Goal: Task Accomplishment & Management: Manage account settings

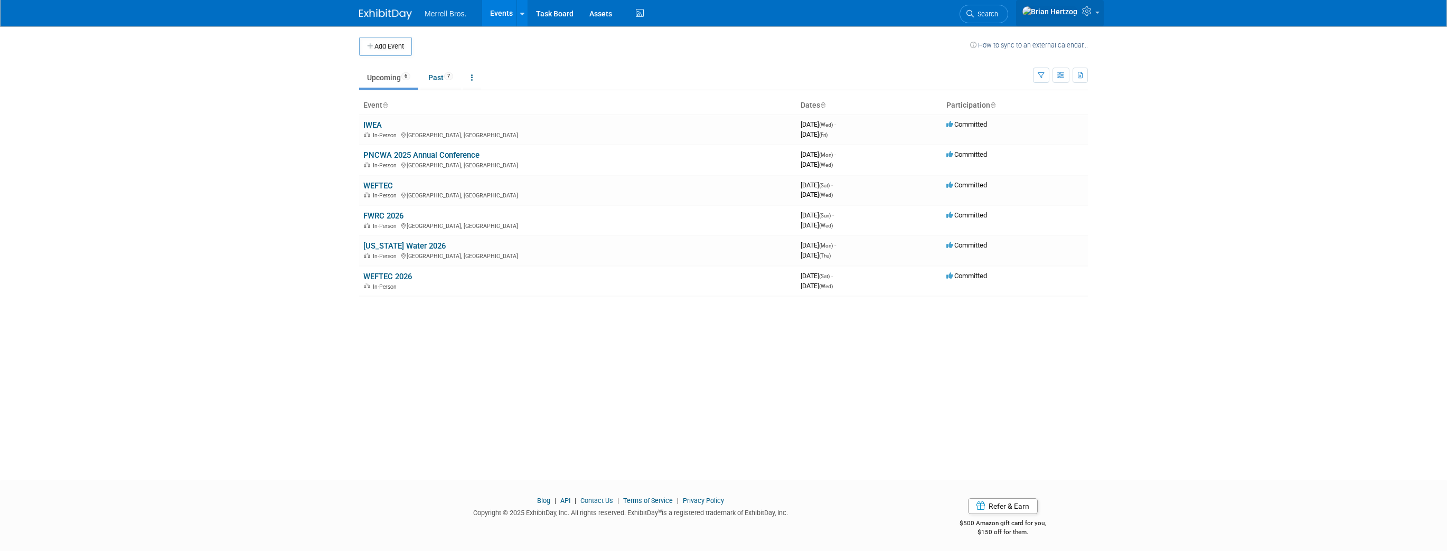
click at [1091, 8] on link at bounding box center [1060, 13] width 88 height 26
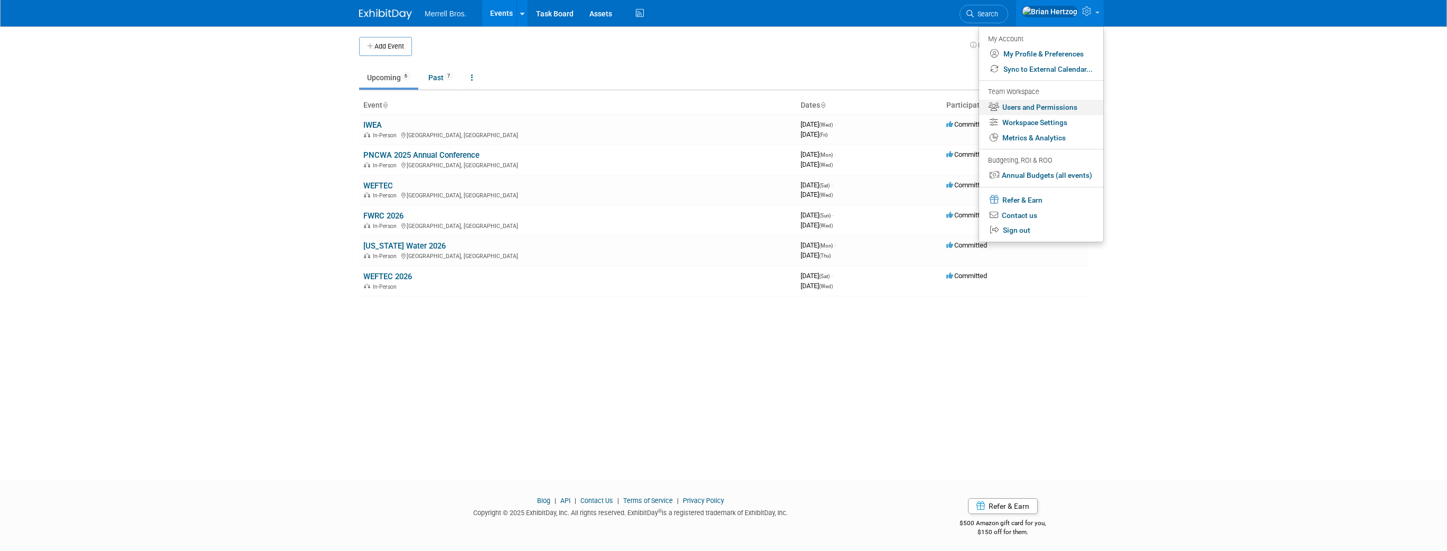
click at [1065, 109] on link "Users and Permissions" at bounding box center [1041, 107] width 124 height 15
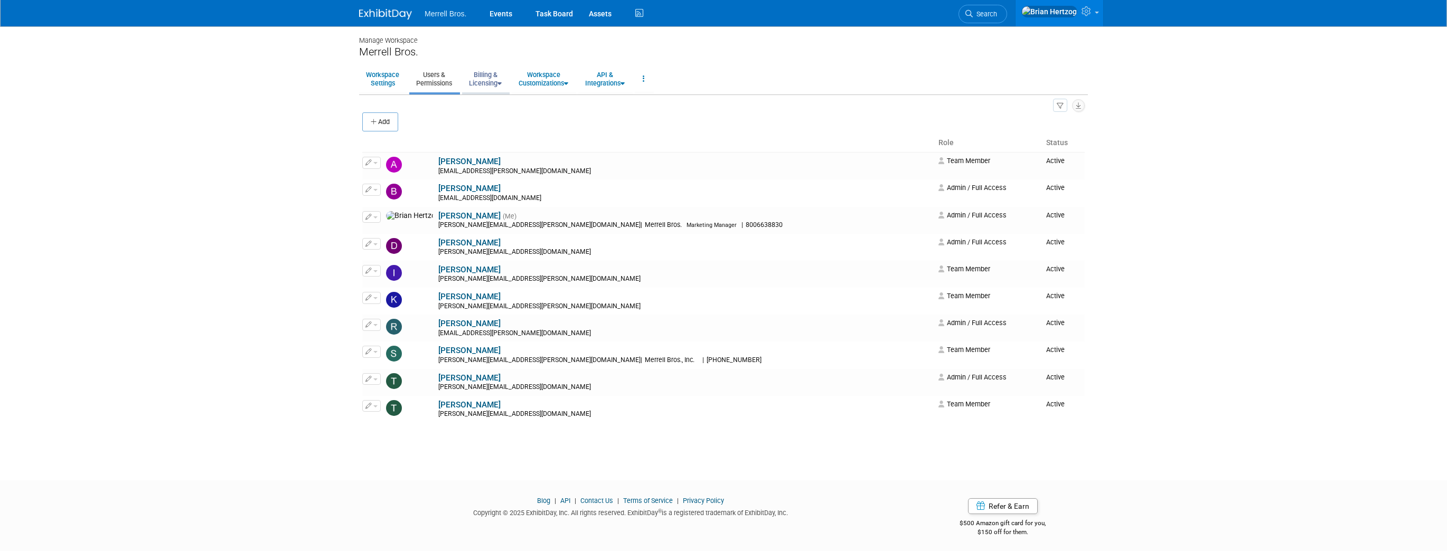
click at [493, 79] on link "Billing & Licensing" at bounding box center [485, 79] width 46 height 26
click at [506, 100] on link "Manage Plan / Subscription" at bounding box center [510, 103] width 96 height 16
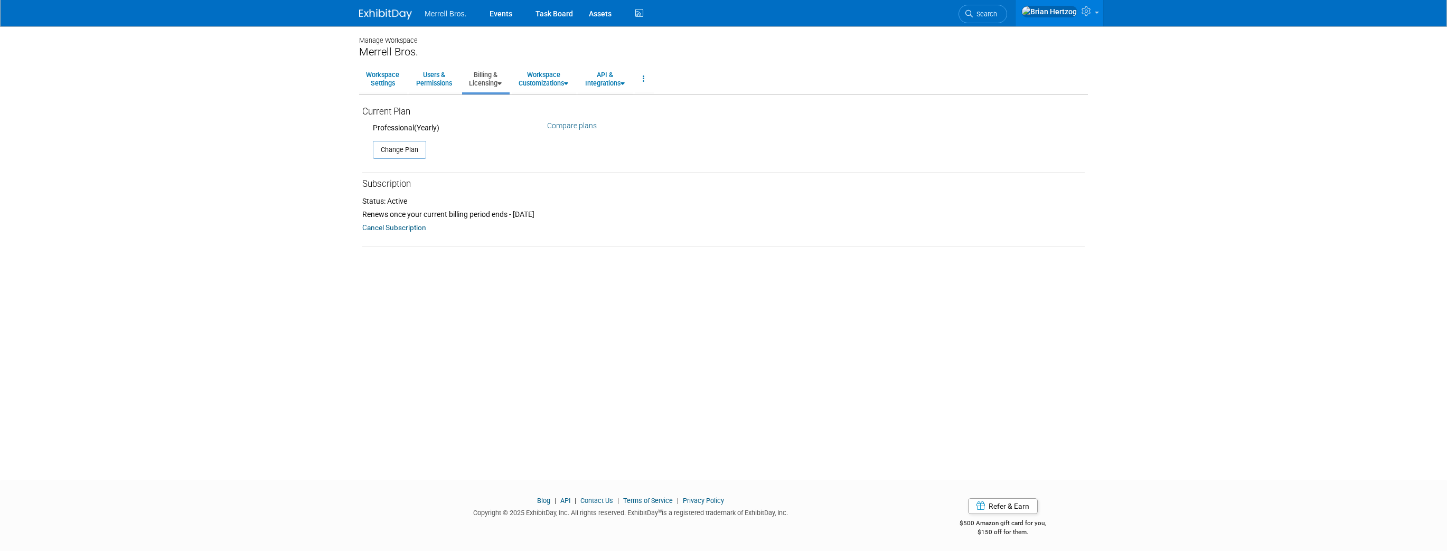
click at [578, 127] on link "Compare plans" at bounding box center [572, 125] width 50 height 8
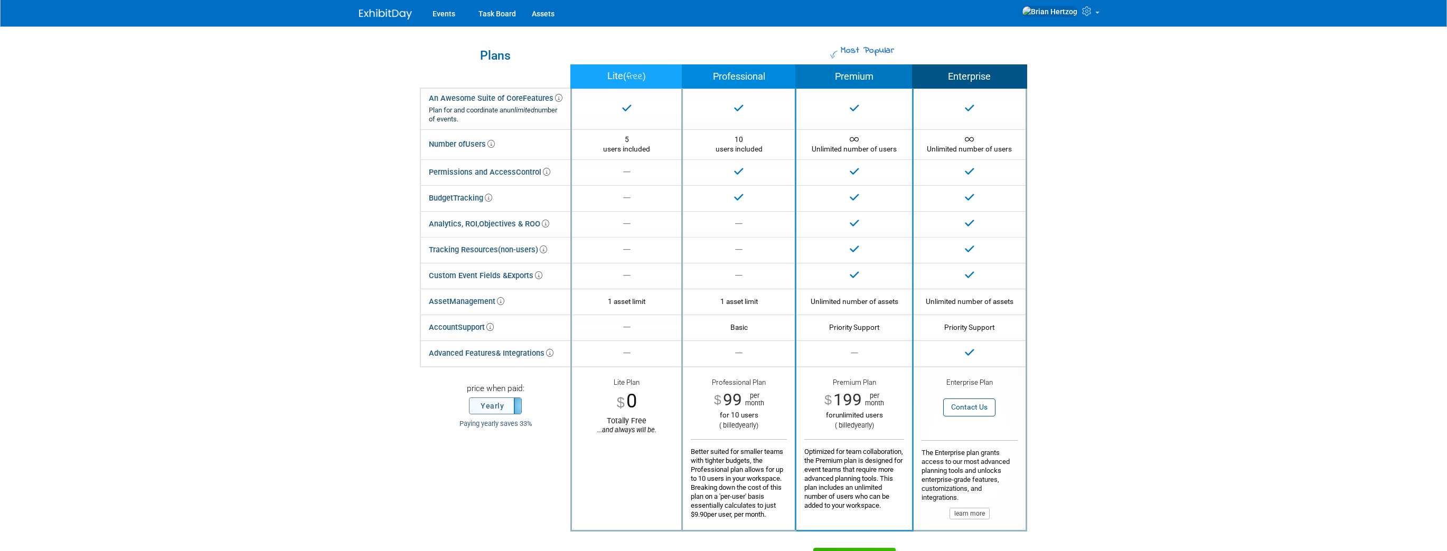
click at [501, 408] on label "Yearly" at bounding box center [496, 406] width 52 height 16
click at [501, 408] on label "Monthly" at bounding box center [496, 406] width 52 height 16
click at [501, 408] on label "Yearly" at bounding box center [496, 406] width 52 height 16
click at [501, 408] on label "Monthly" at bounding box center [496, 406] width 52 height 16
click at [501, 408] on label "Yearly" at bounding box center [496, 406] width 52 height 16
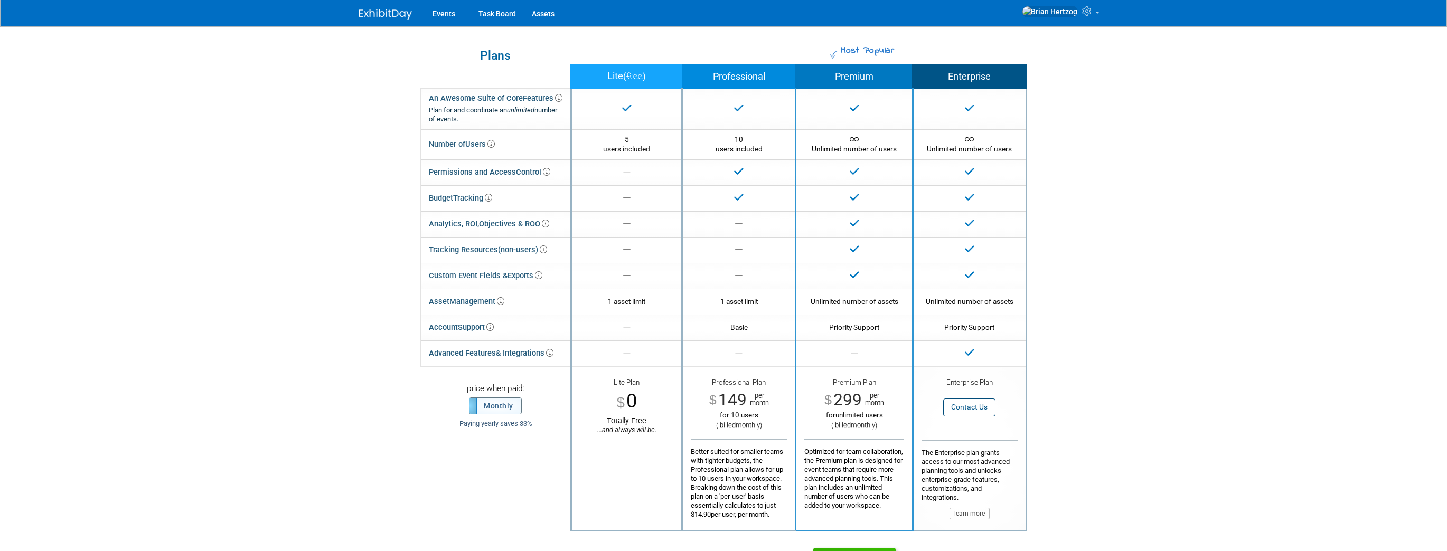
click at [501, 408] on label "Monthly" at bounding box center [496, 406] width 52 height 16
click at [473, 14] on link "Task Board" at bounding box center [497, 13] width 53 height 26
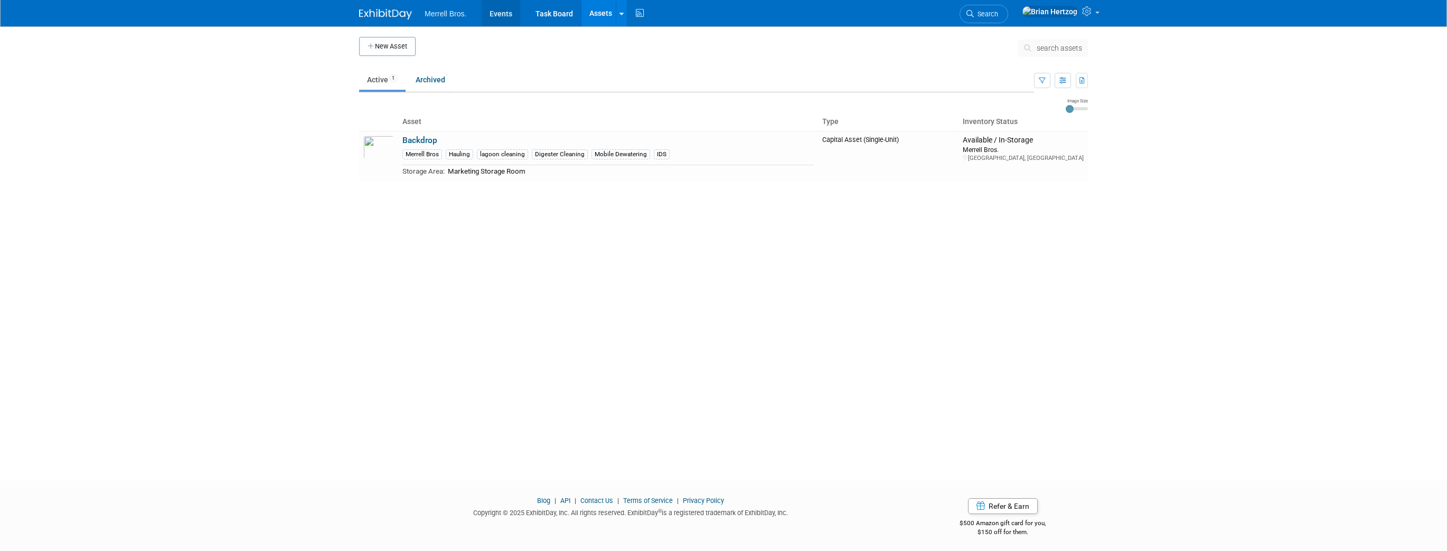
click at [504, 17] on link "Events" at bounding box center [501, 13] width 39 height 26
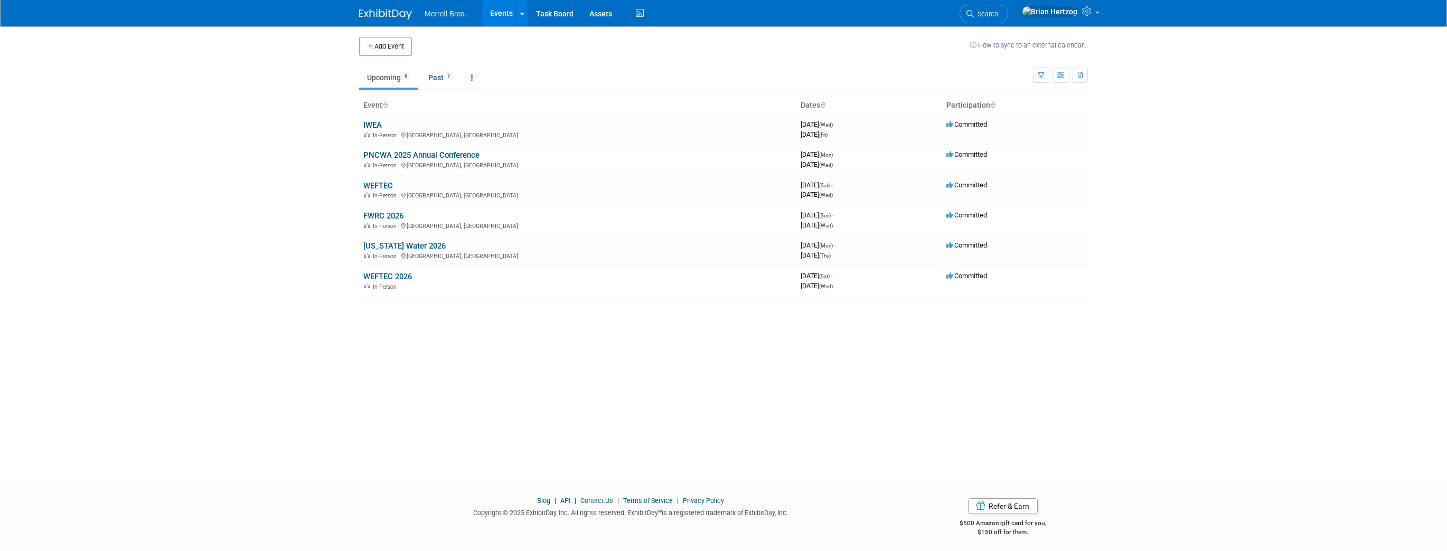
click at [378, 12] on img at bounding box center [385, 14] width 53 height 11
click at [1088, 16] on icon at bounding box center [1088, 11] width 12 height 10
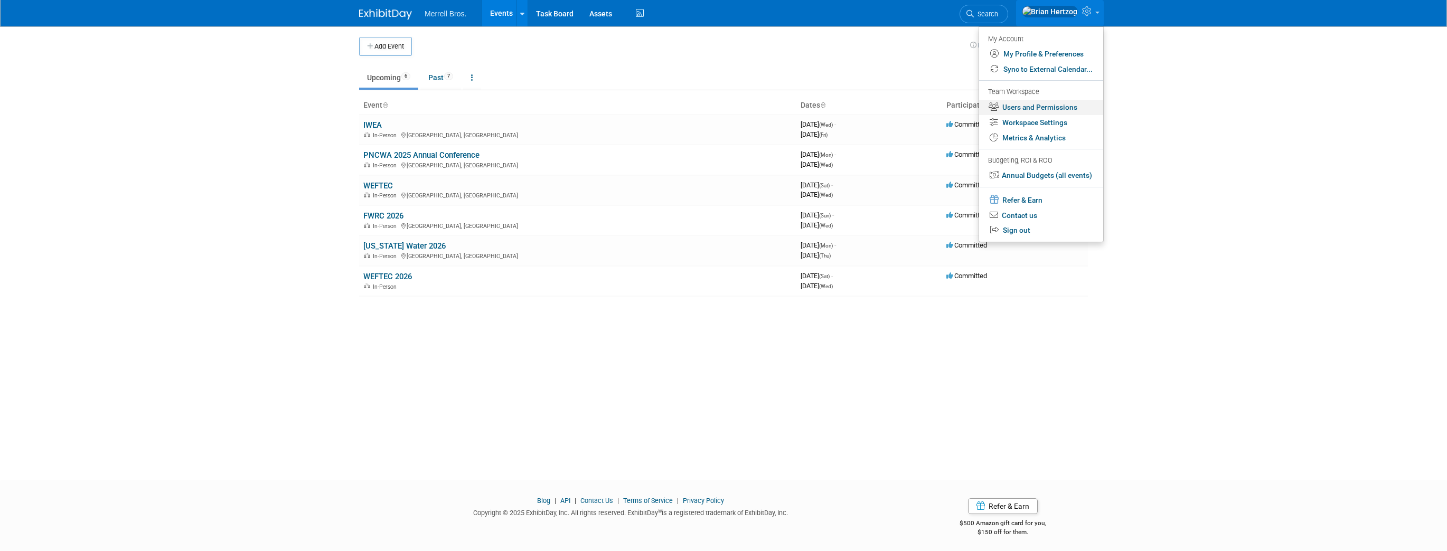
click at [1053, 106] on link "Users and Permissions" at bounding box center [1041, 107] width 124 height 15
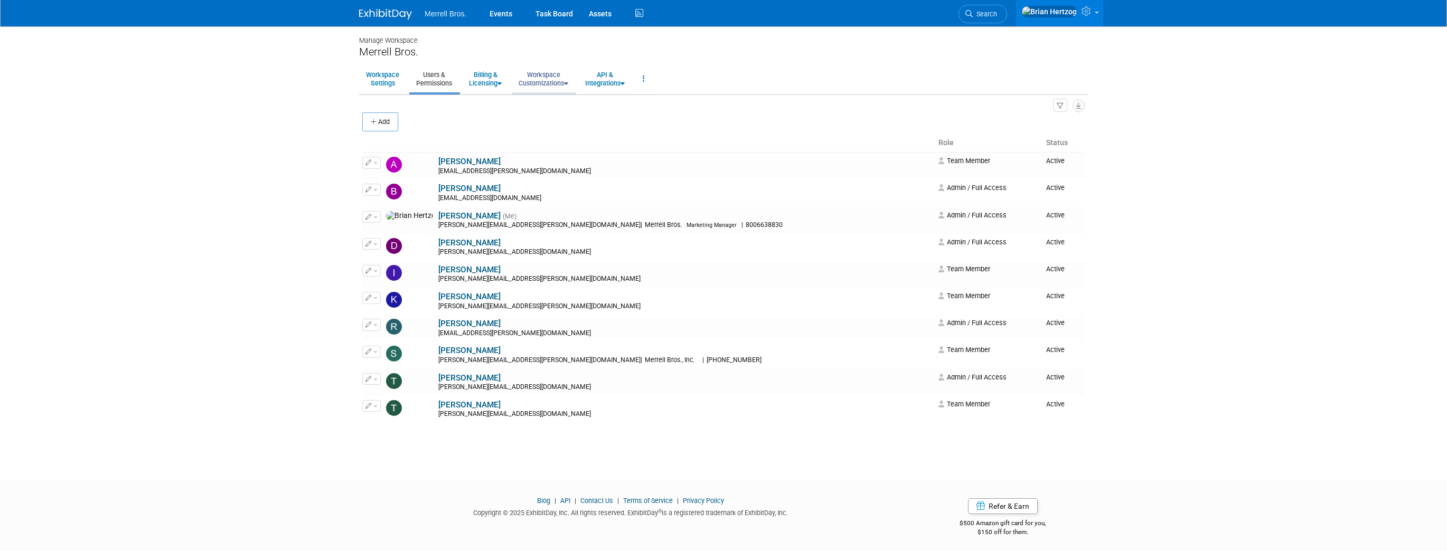
click at [547, 77] on link "Workspace Customizations" at bounding box center [543, 79] width 63 height 26
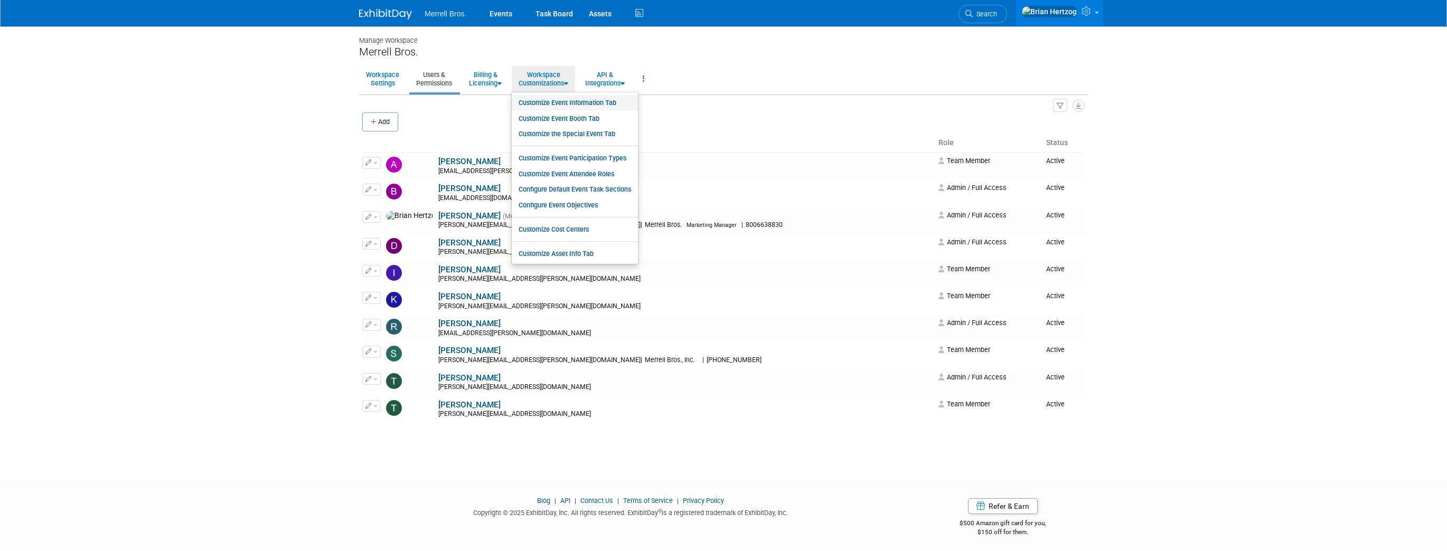
click at [559, 103] on link "Customize Event Information Tab" at bounding box center [575, 103] width 126 height 16
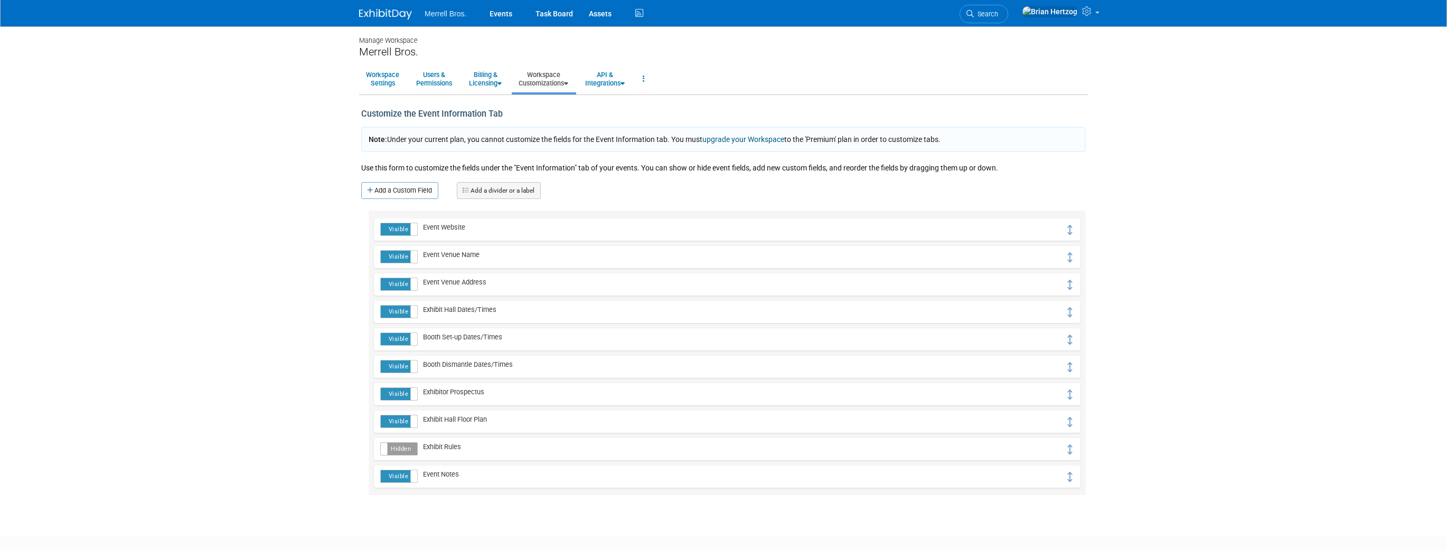
click at [388, 450] on label "Hidden" at bounding box center [399, 449] width 37 height 12
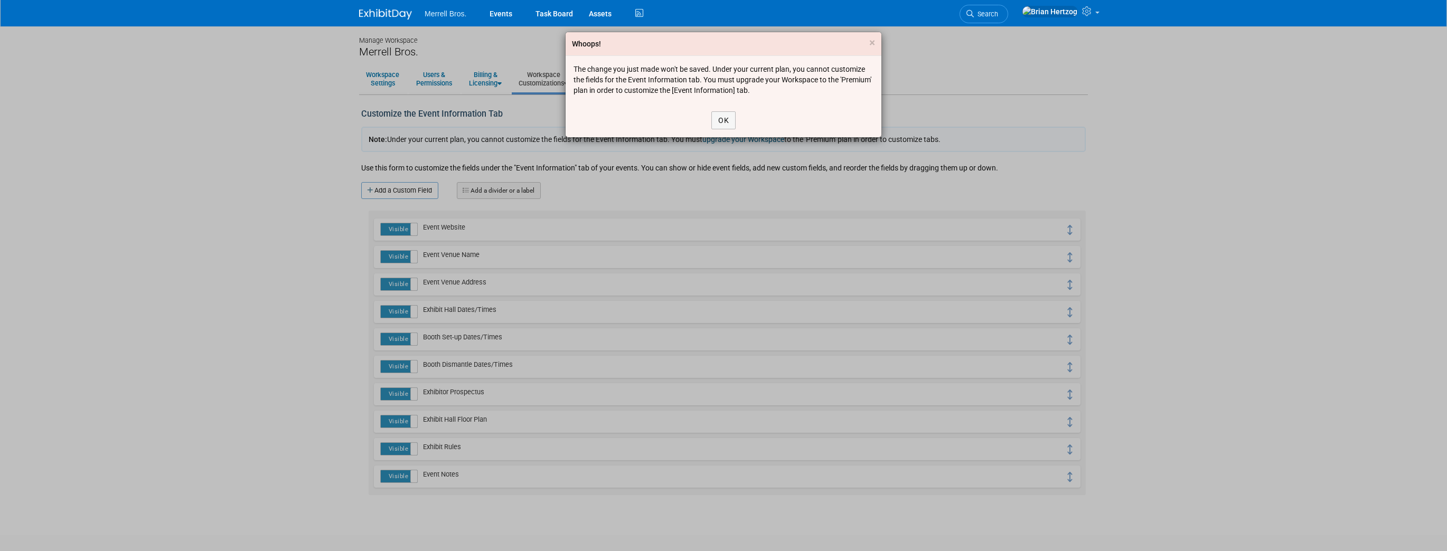
click at [388, 450] on div "Whoops! × The change you just made won't be saved. Under your current plan, you…" at bounding box center [723, 275] width 1447 height 551
click at [727, 117] on button "OK" at bounding box center [724, 120] width 24 height 18
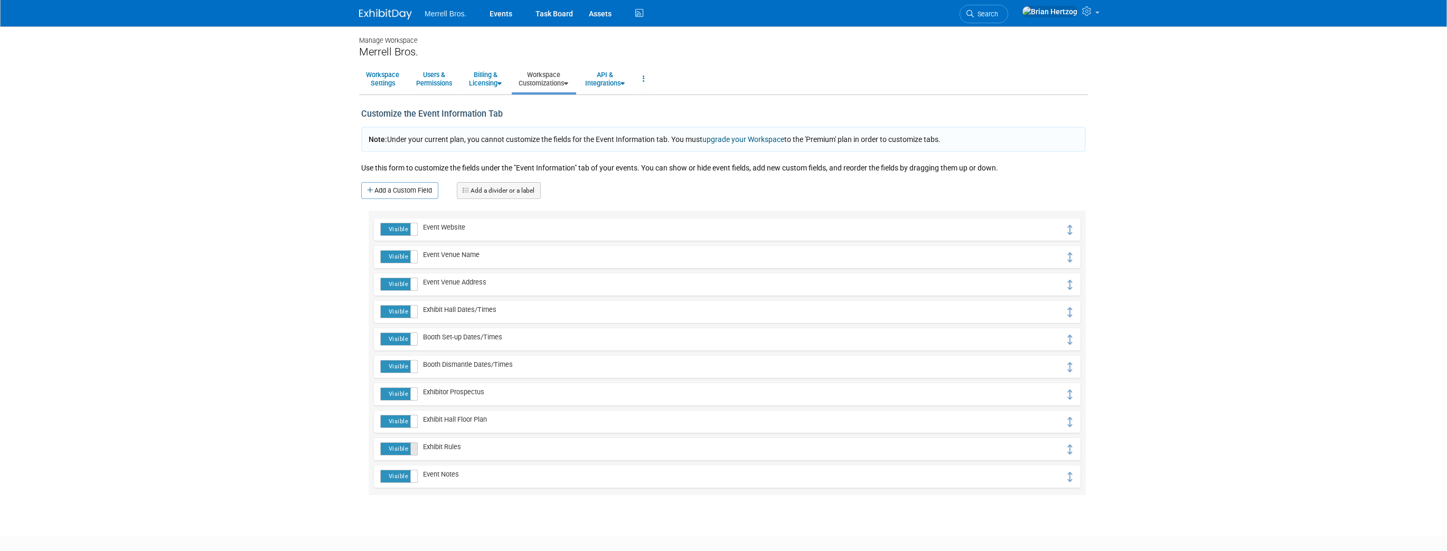
click at [413, 448] on span at bounding box center [417, 449] width 14 height 12
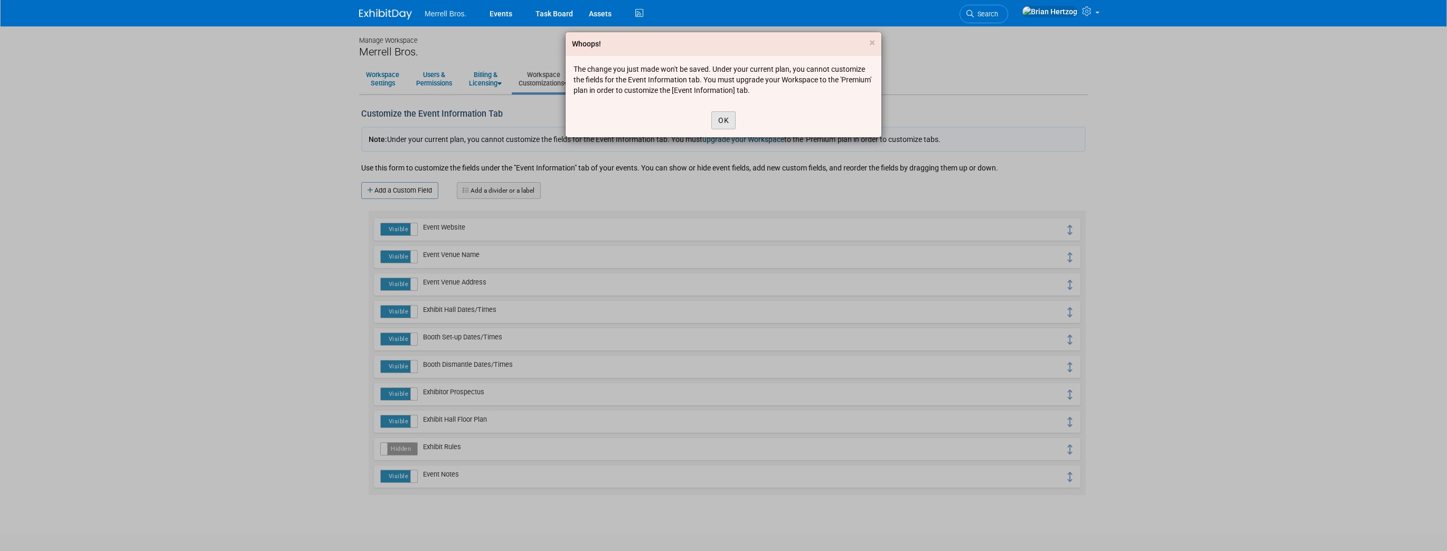
click at [723, 119] on button "OK" at bounding box center [724, 120] width 24 height 18
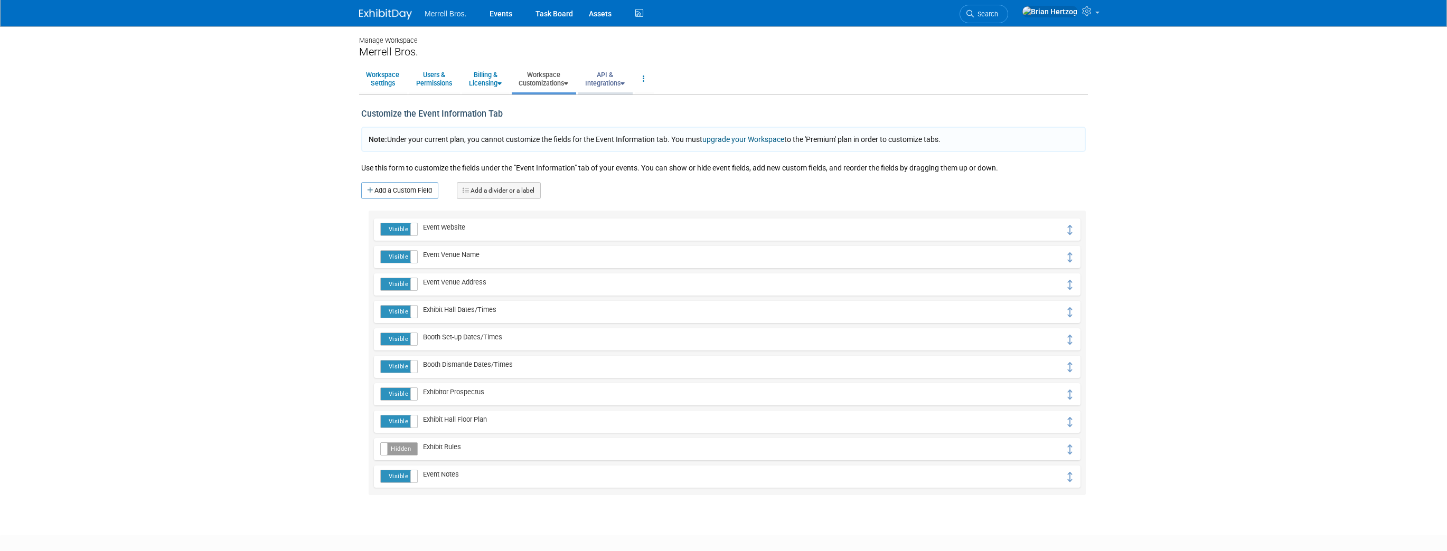
click at [614, 80] on link "API & Integrations" at bounding box center [604, 79] width 53 height 26
click at [375, 83] on link "Workspace Settings" at bounding box center [382, 79] width 47 height 26
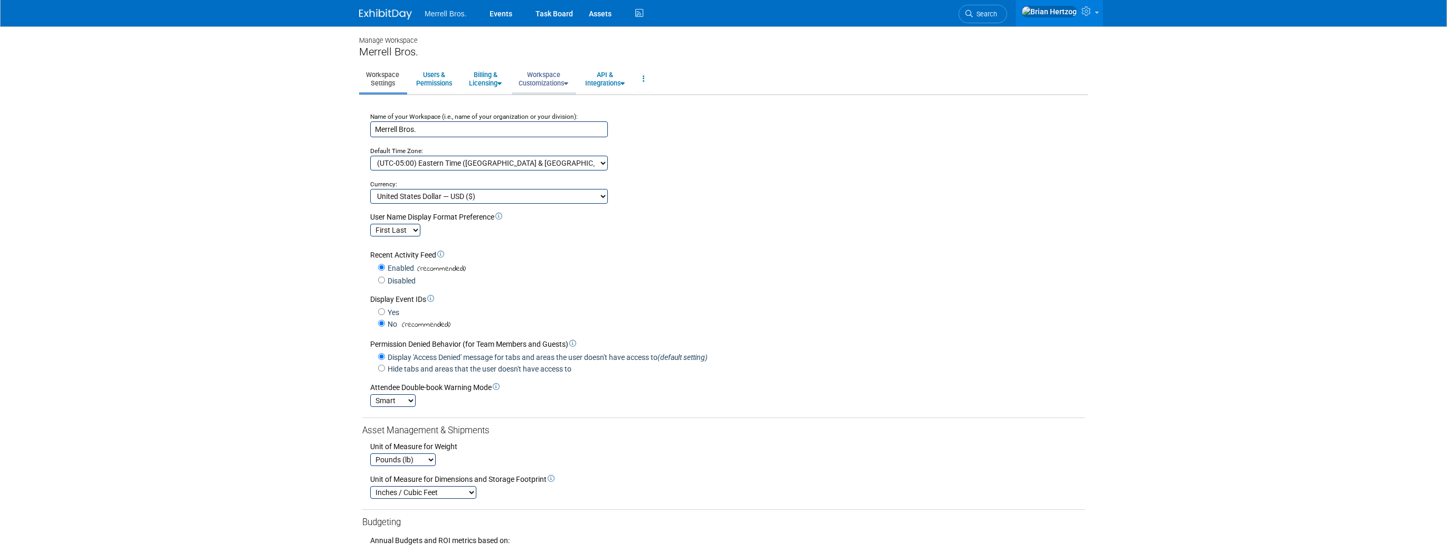
click at [552, 88] on link "Workspace Customizations" at bounding box center [543, 79] width 63 height 26
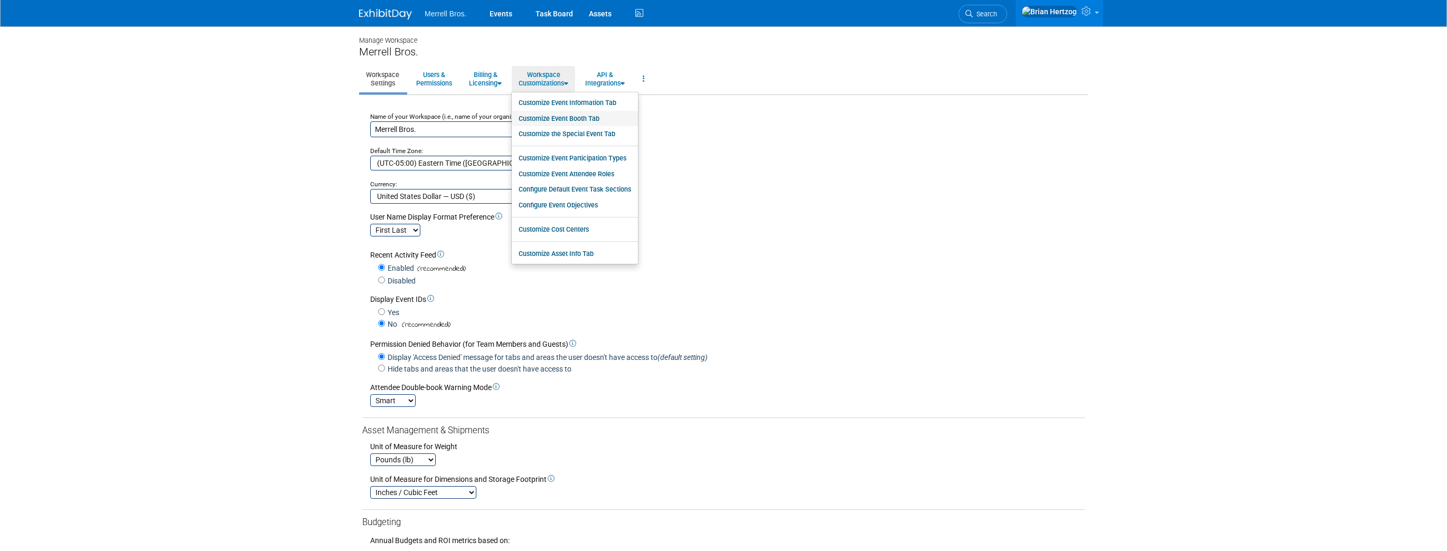
click at [560, 120] on link "Customize Event Booth Tab" at bounding box center [575, 119] width 126 height 16
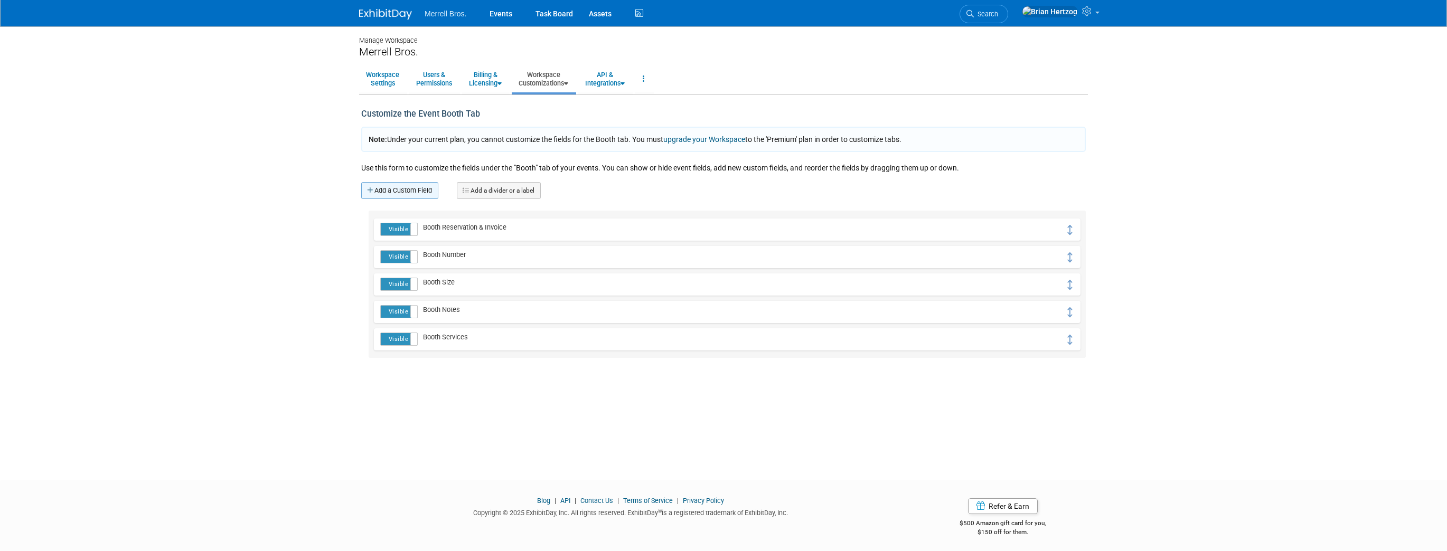
click at [406, 186] on link "Add a Custom Field" at bounding box center [399, 190] width 77 height 17
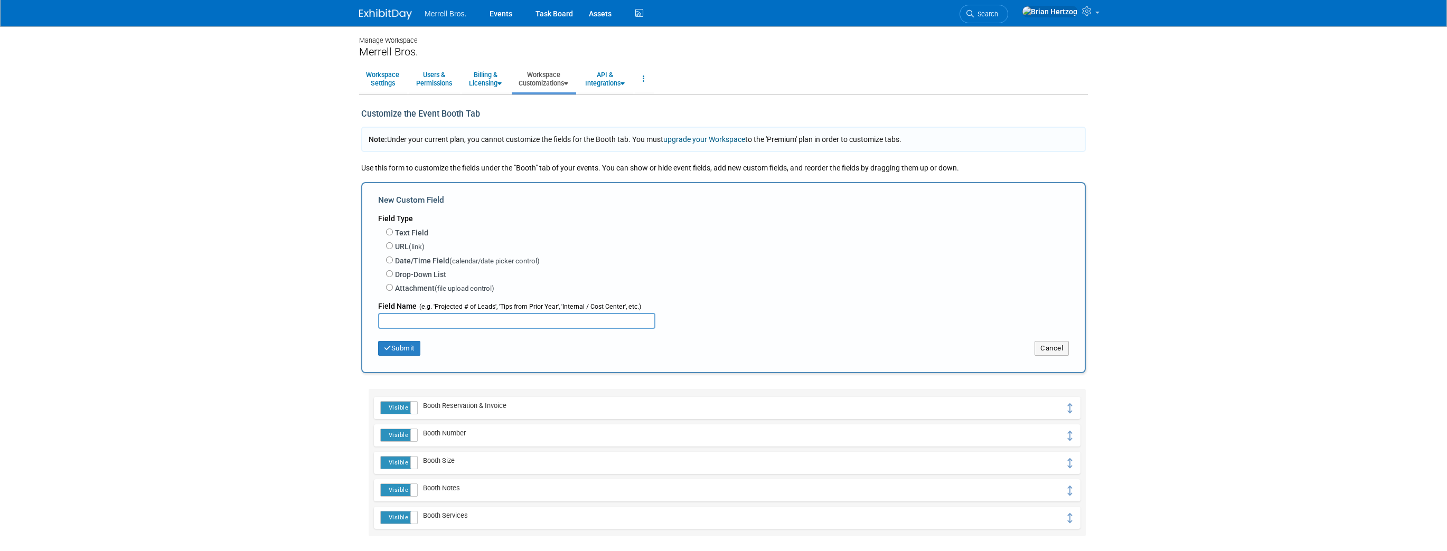
click at [398, 320] on input "text" at bounding box center [516, 321] width 277 height 16
click at [390, 231] on input "Text Field" at bounding box center [389, 232] width 7 height 7
radio input "true"
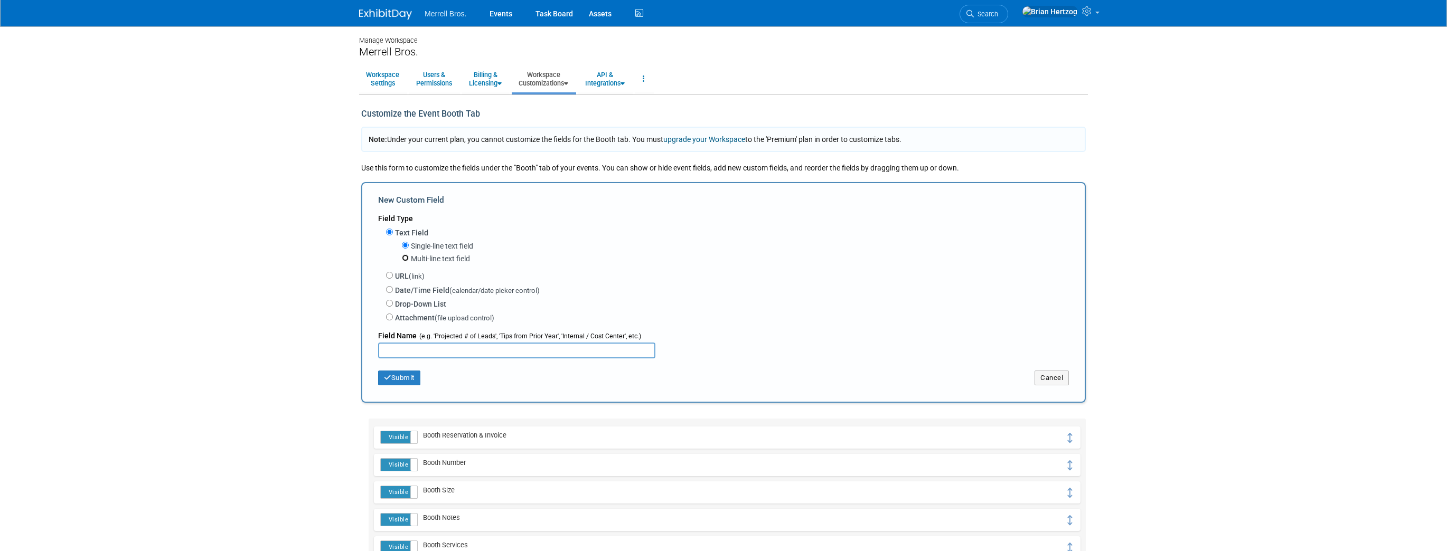
click at [404, 256] on input "Multi-line text field" at bounding box center [405, 258] width 7 height 7
radio input "true"
click at [409, 344] on input "text" at bounding box center [516, 351] width 277 height 16
type input "N"
click at [1066, 377] on button "Cancel" at bounding box center [1052, 378] width 34 height 15
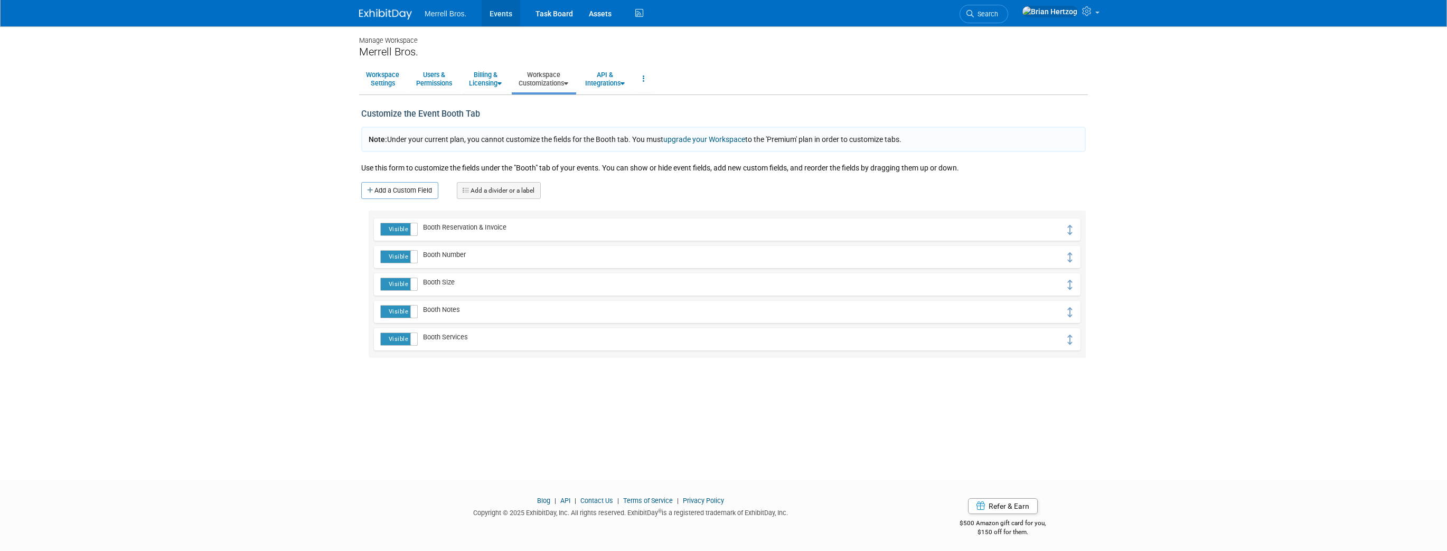
click at [503, 11] on link "Events" at bounding box center [501, 13] width 39 height 26
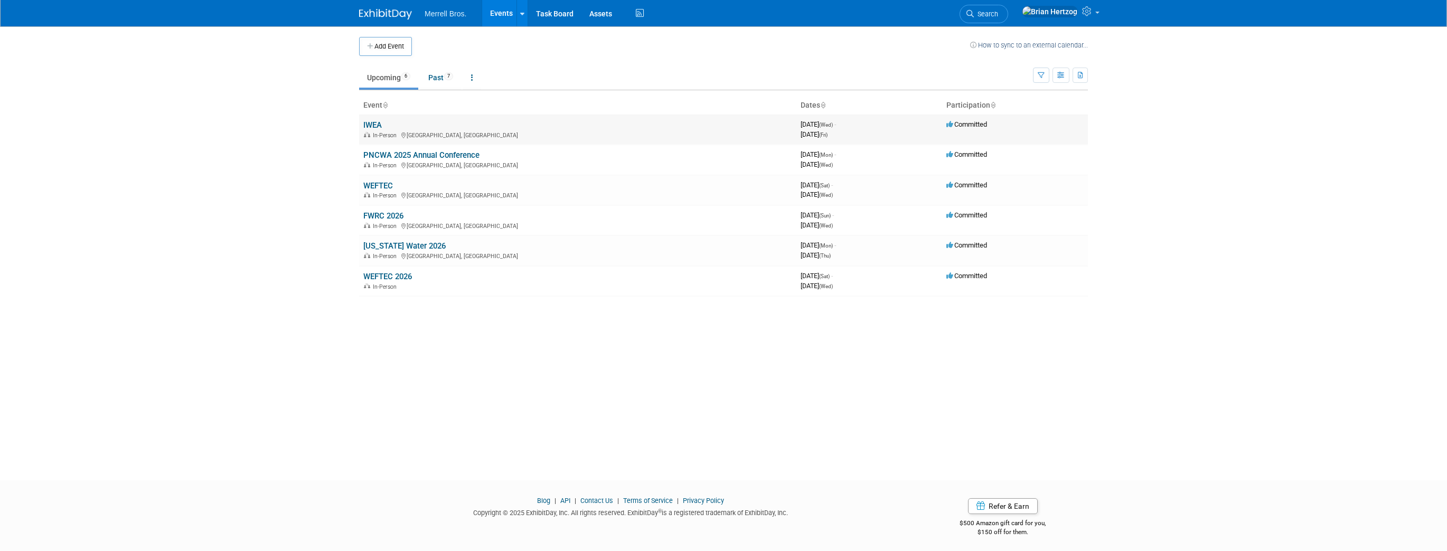
click at [372, 129] on td "IWEA In-Person Indianapolis, IN" at bounding box center [577, 130] width 437 height 30
click at [372, 125] on link "IWEA" at bounding box center [372, 125] width 18 height 10
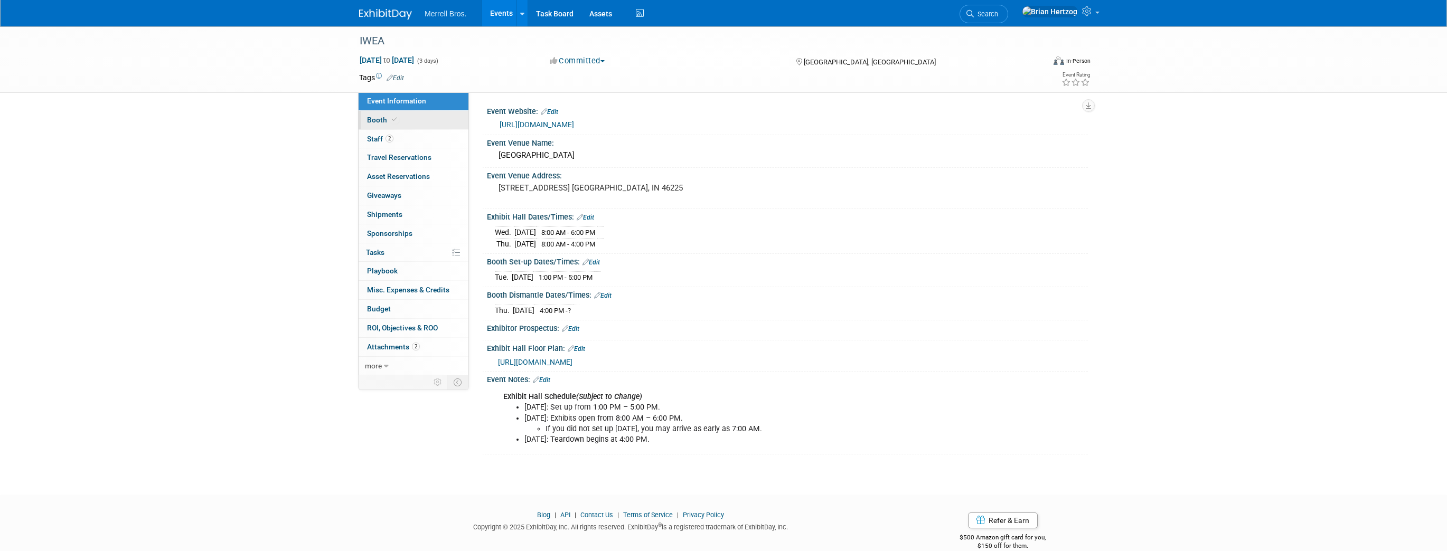
click at [372, 120] on span "Booth" at bounding box center [383, 120] width 32 height 8
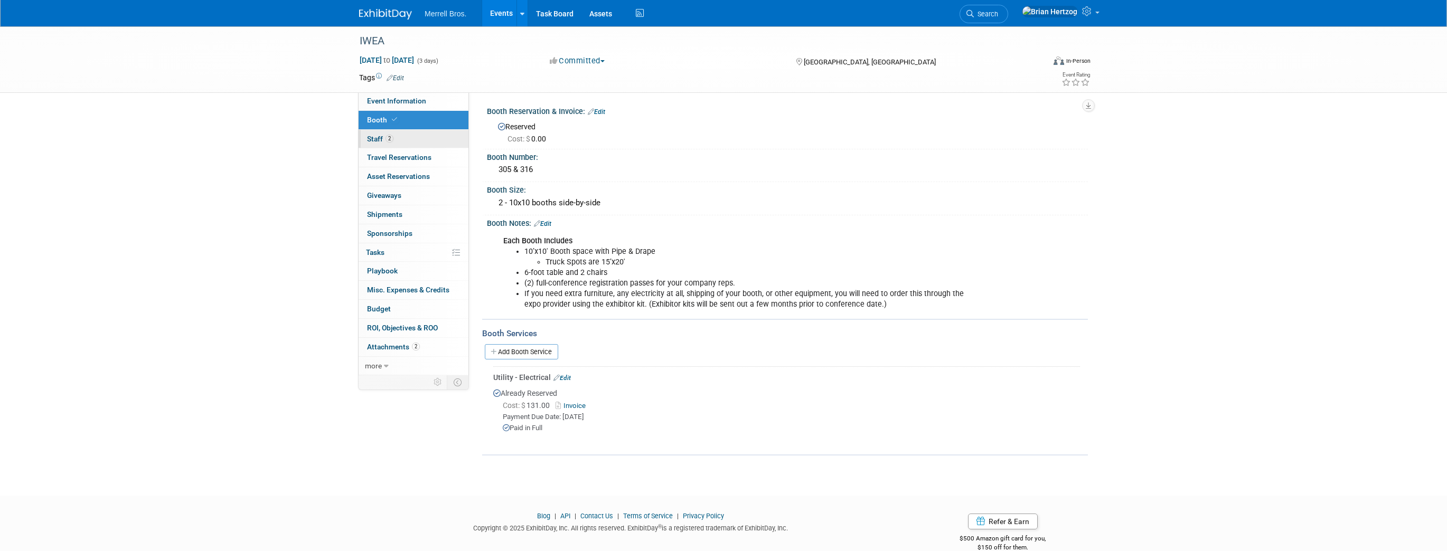
click at [375, 137] on span "Staff 2" at bounding box center [380, 139] width 26 height 8
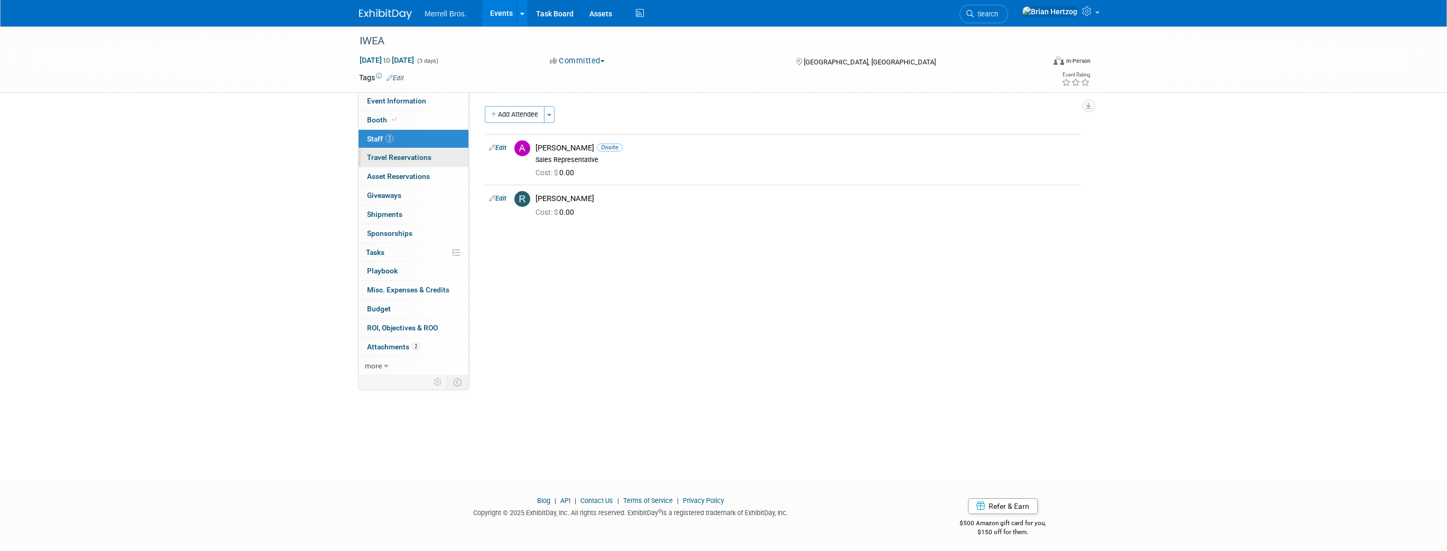
click at [375, 160] on span "Travel Reservations 0" at bounding box center [399, 157] width 64 height 8
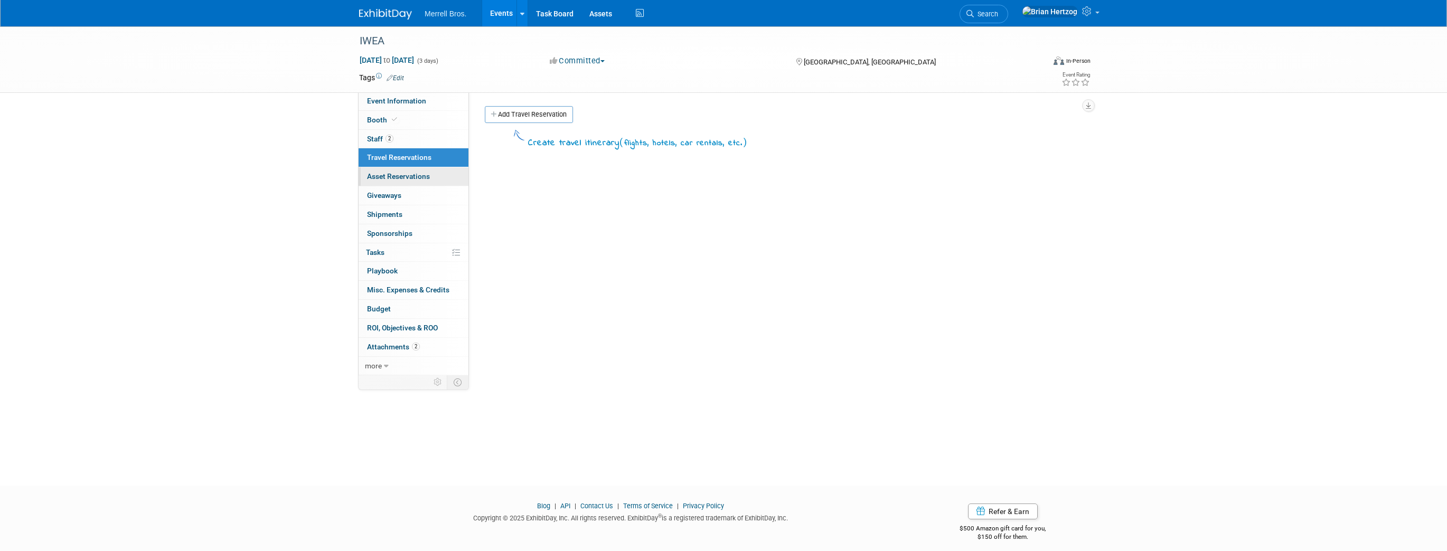
click at [377, 175] on span "Asset Reservations 0" at bounding box center [398, 176] width 63 height 8
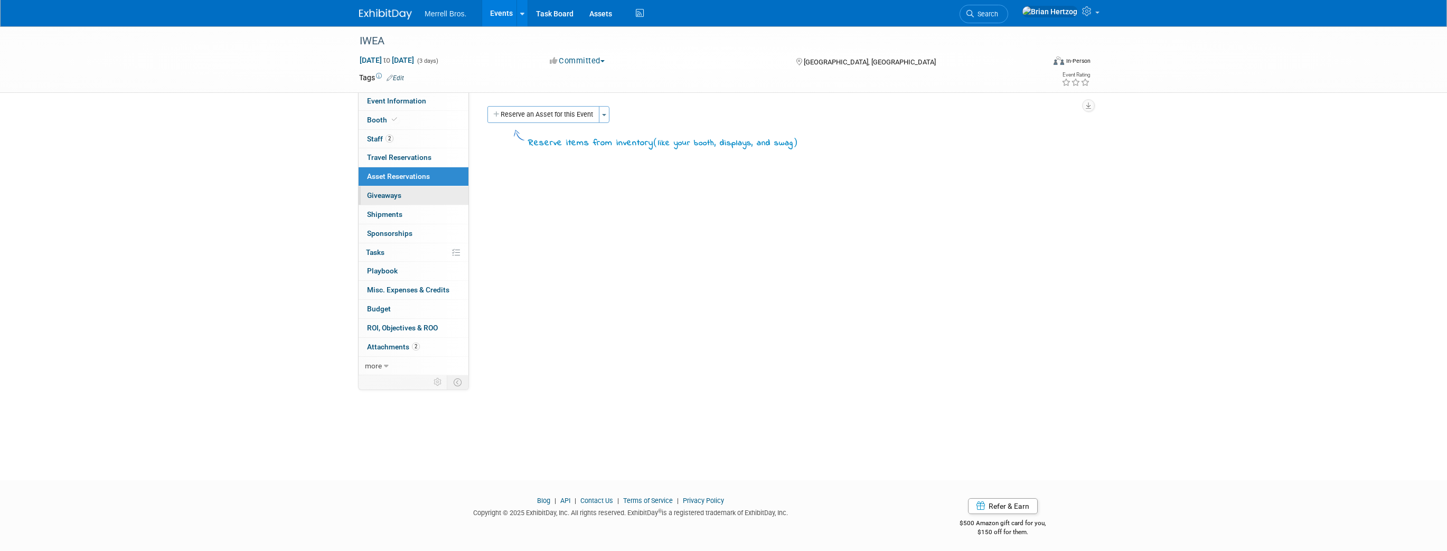
click at [378, 193] on span "Giveaways 0" at bounding box center [384, 195] width 34 height 8
click at [380, 214] on span "Shipments 0" at bounding box center [384, 214] width 35 height 8
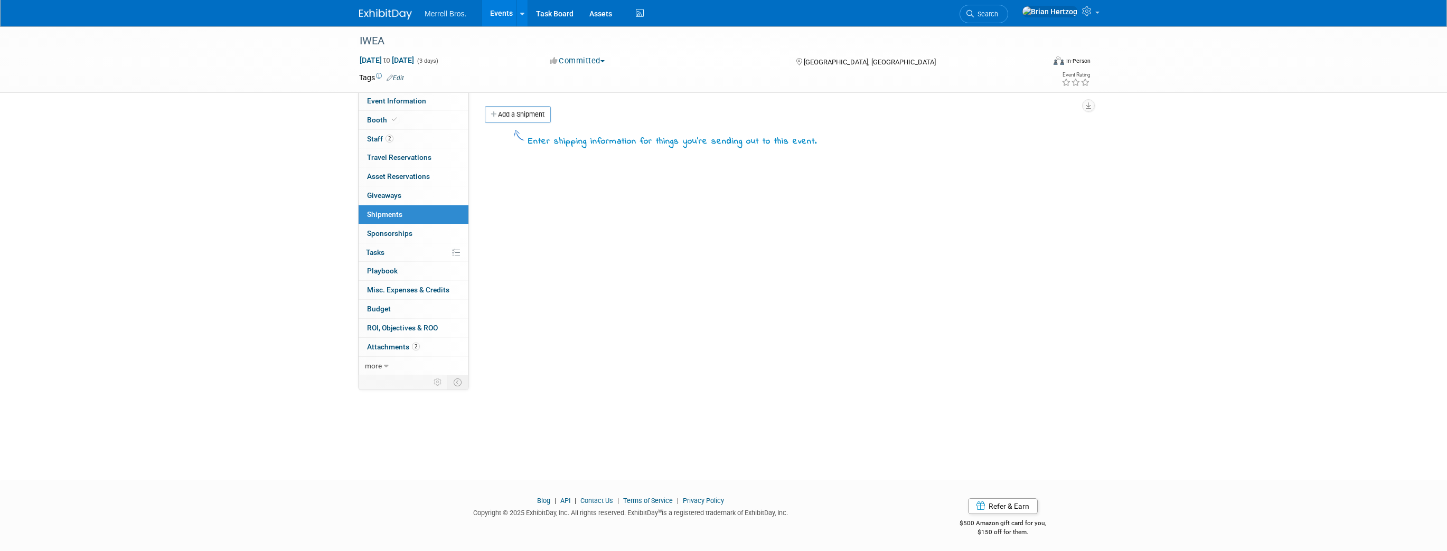
click at [384, 235] on span "Sponsorships 0" at bounding box center [389, 233] width 45 height 8
click at [385, 253] on span "Tasks 0%" at bounding box center [375, 252] width 18 height 8
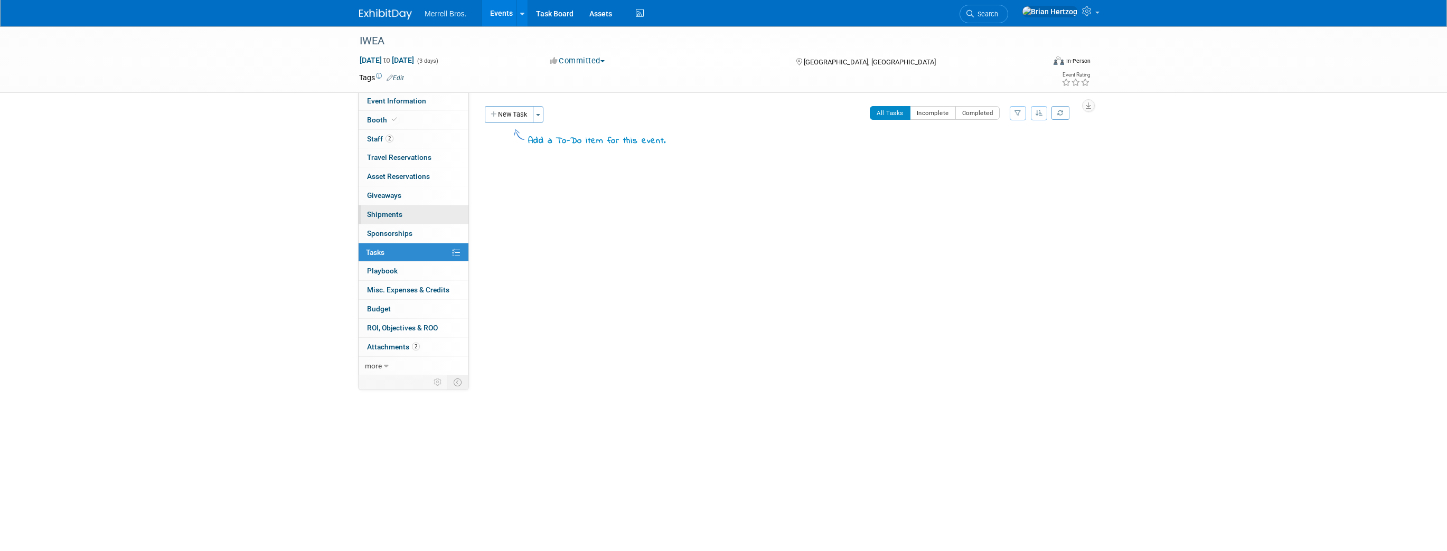
click at [384, 218] on span "Shipments 0" at bounding box center [384, 214] width 35 height 8
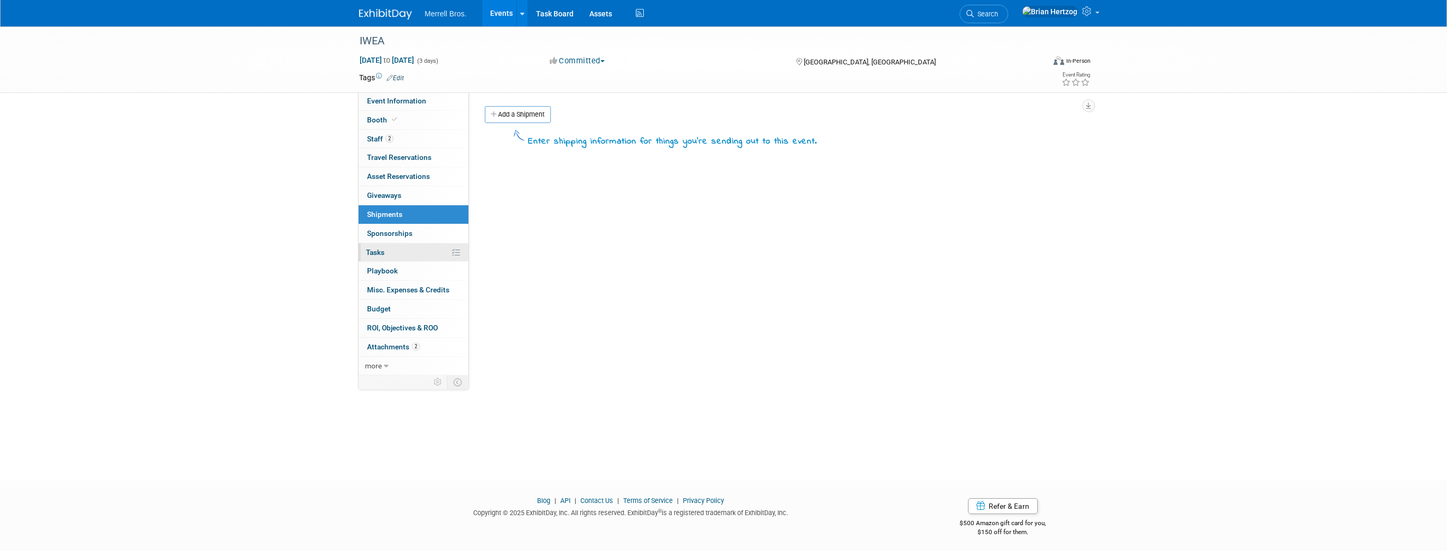
click at [385, 251] on span "Tasks 0%" at bounding box center [375, 252] width 18 height 8
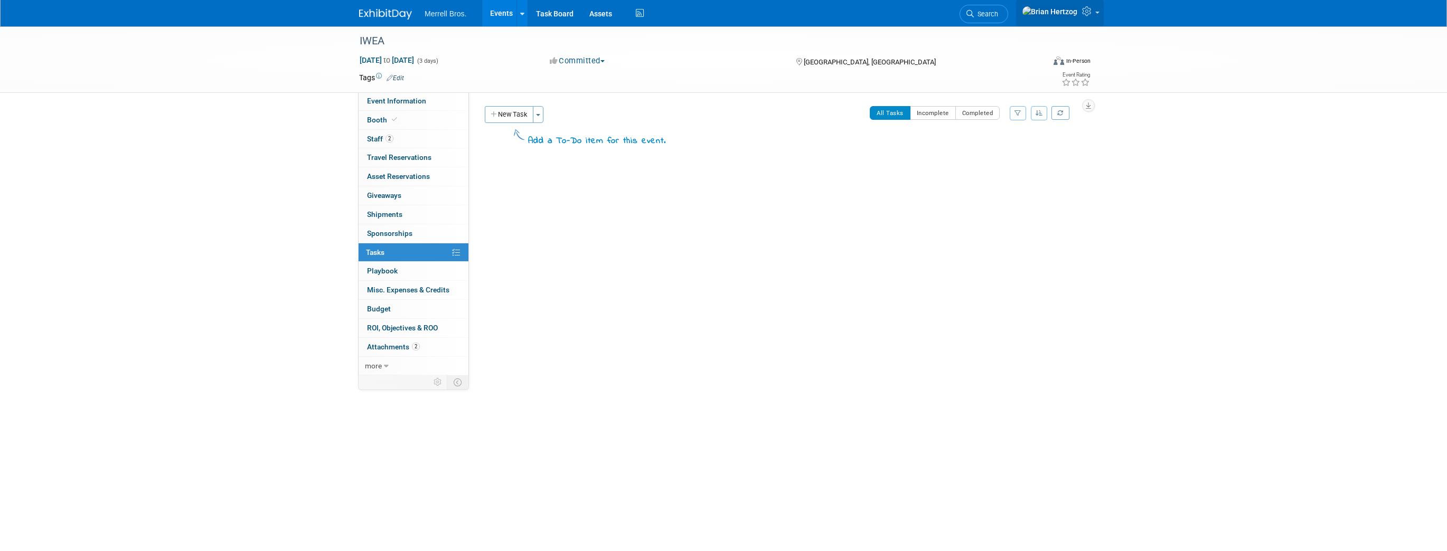
click at [1090, 14] on icon at bounding box center [1088, 11] width 12 height 10
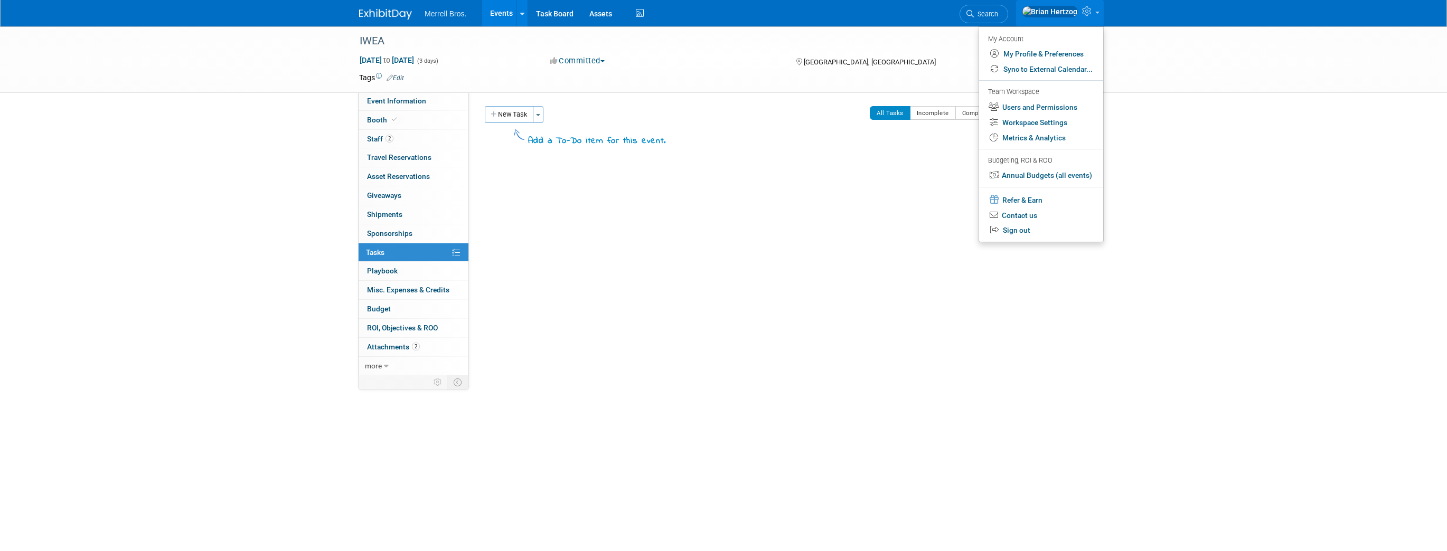
click at [758, 213] on div at bounding box center [781, 221] width 598 height 21
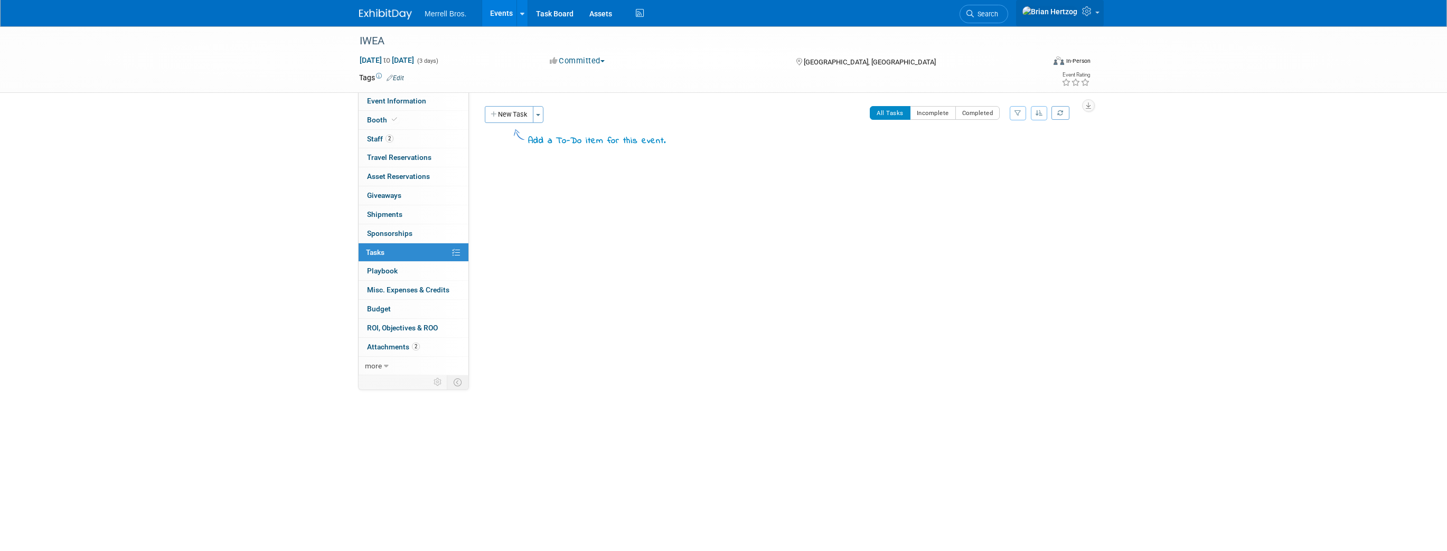
click at [1091, 15] on icon at bounding box center [1088, 11] width 12 height 10
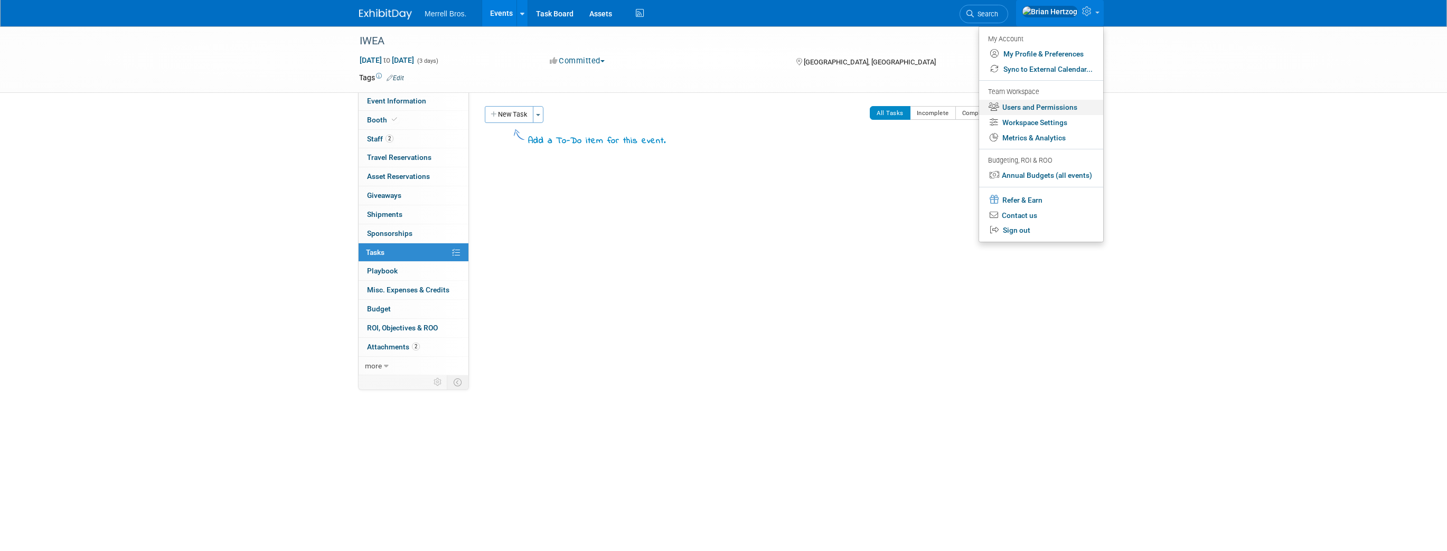
click at [1016, 110] on link "Users and Permissions" at bounding box center [1041, 107] width 124 height 15
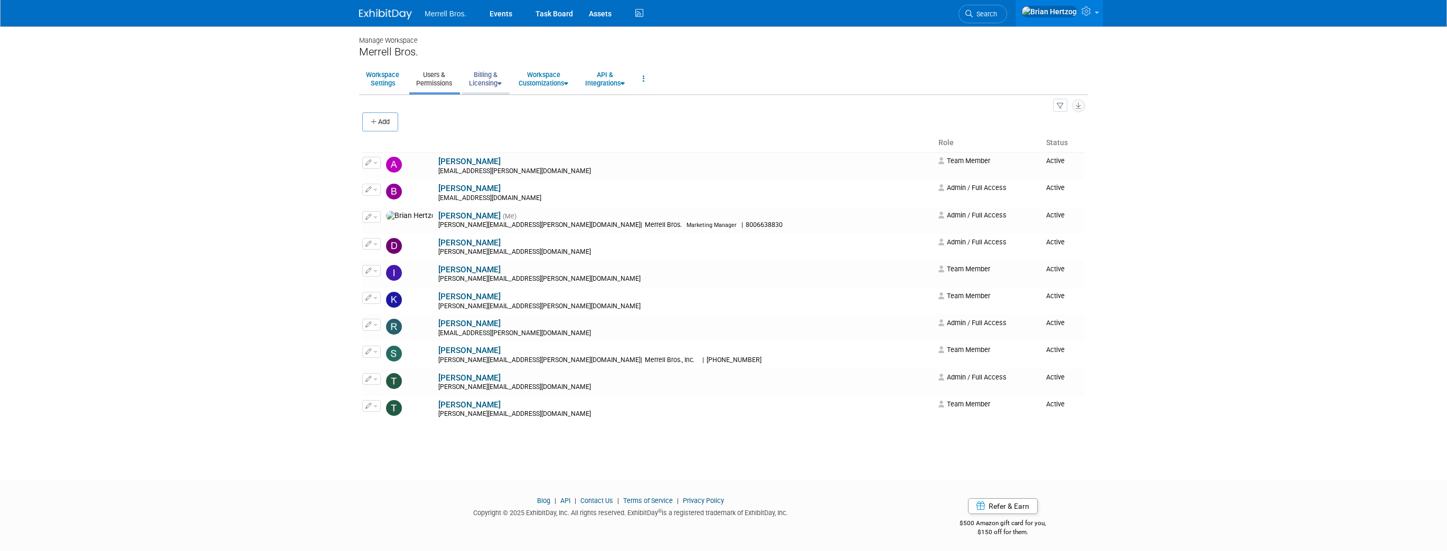
click at [484, 78] on link "Billing & Licensing" at bounding box center [485, 79] width 46 height 26
click at [493, 120] on link "Billing Information" at bounding box center [510, 119] width 96 height 16
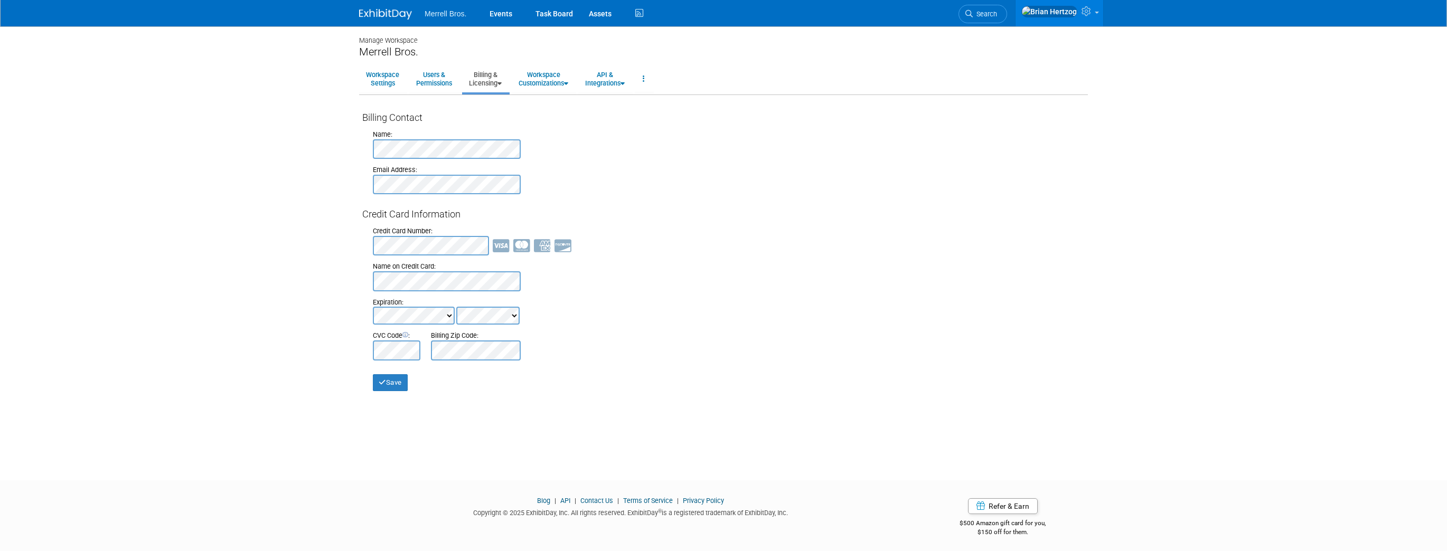
click at [491, 79] on link "Billing & Licensing" at bounding box center [485, 79] width 46 height 26
click at [496, 100] on link "Manage Plan / Subscription" at bounding box center [510, 103] width 96 height 16
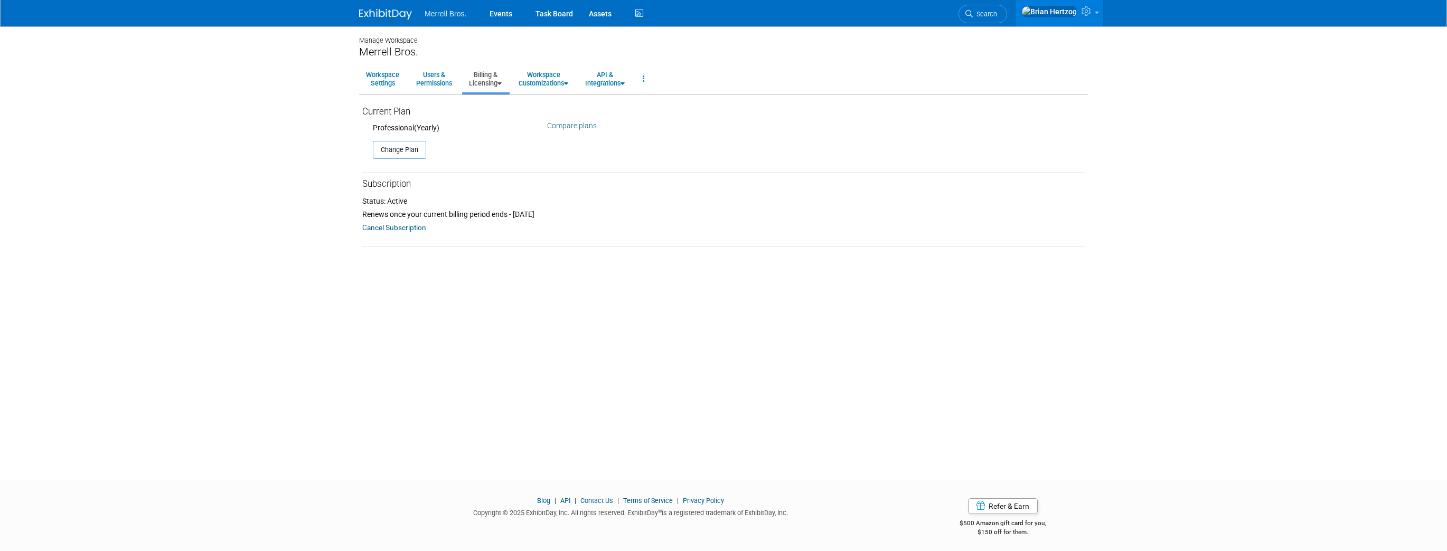
click at [568, 127] on link "Compare plans" at bounding box center [572, 125] width 50 height 8
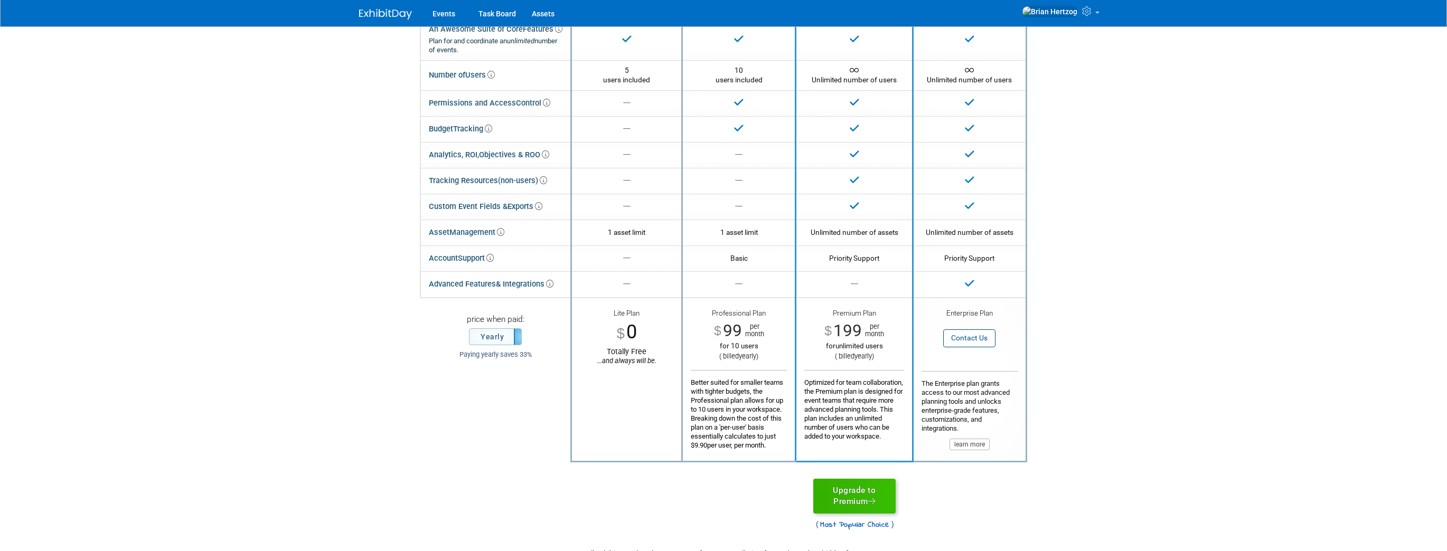
scroll to position [85, 0]
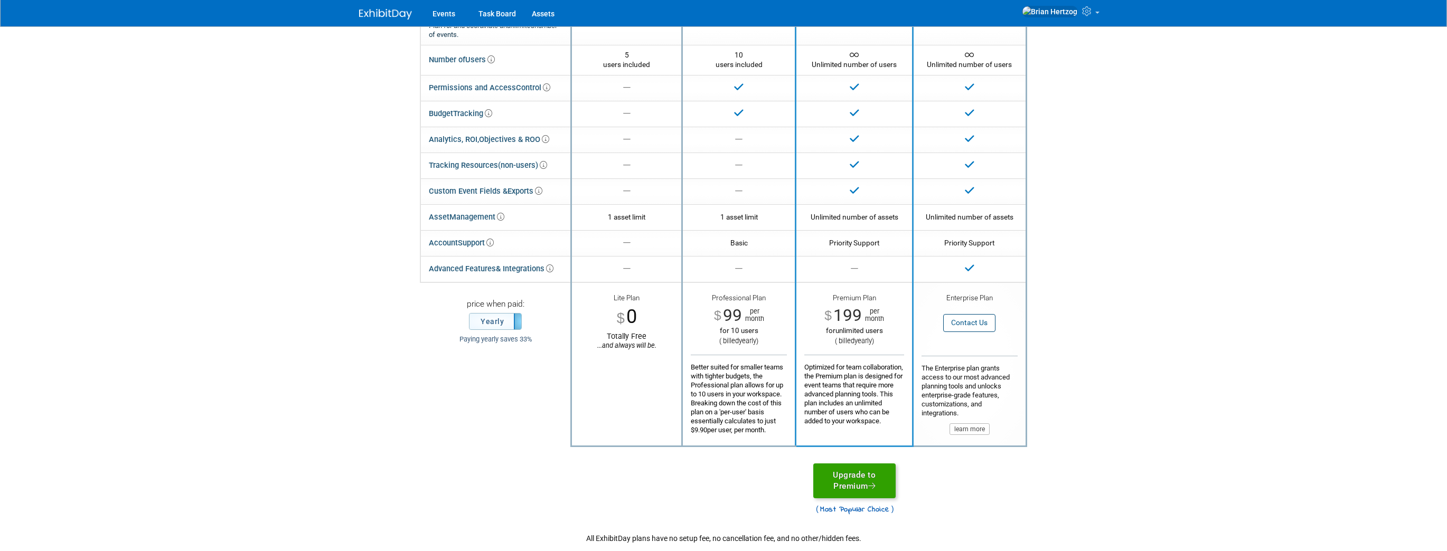
click at [860, 478] on link "Upgrade to Premium" at bounding box center [855, 481] width 82 height 35
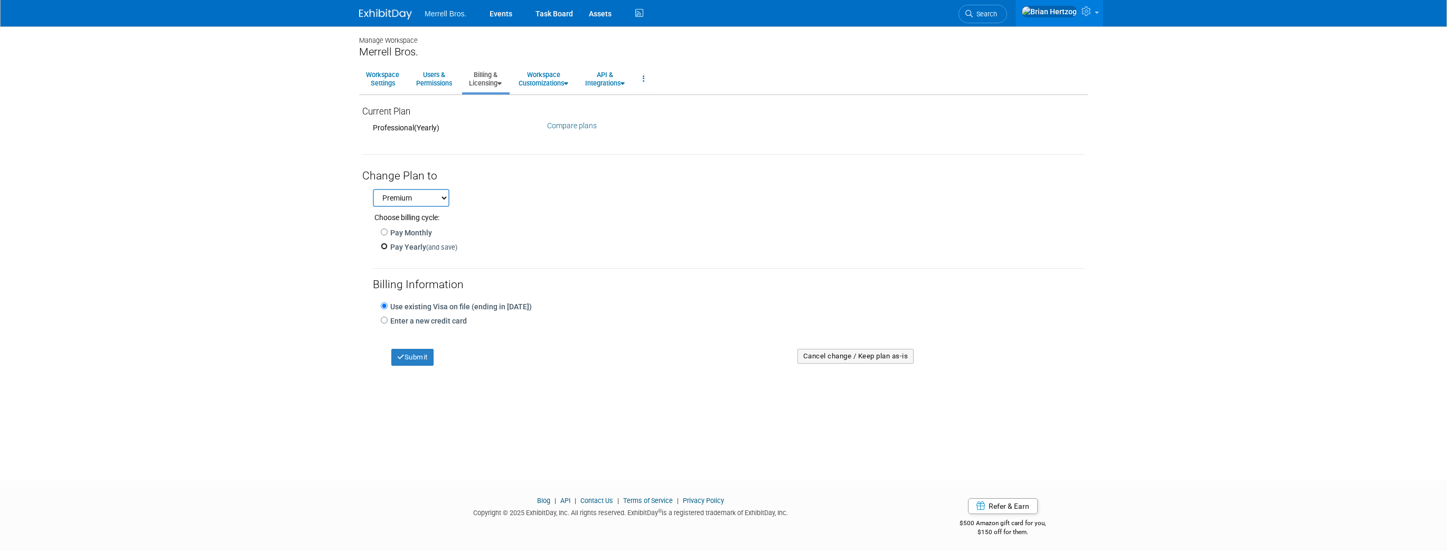
click at [387, 245] on input "Pay Yearly (and save)" at bounding box center [384, 246] width 7 height 7
radio input "true"
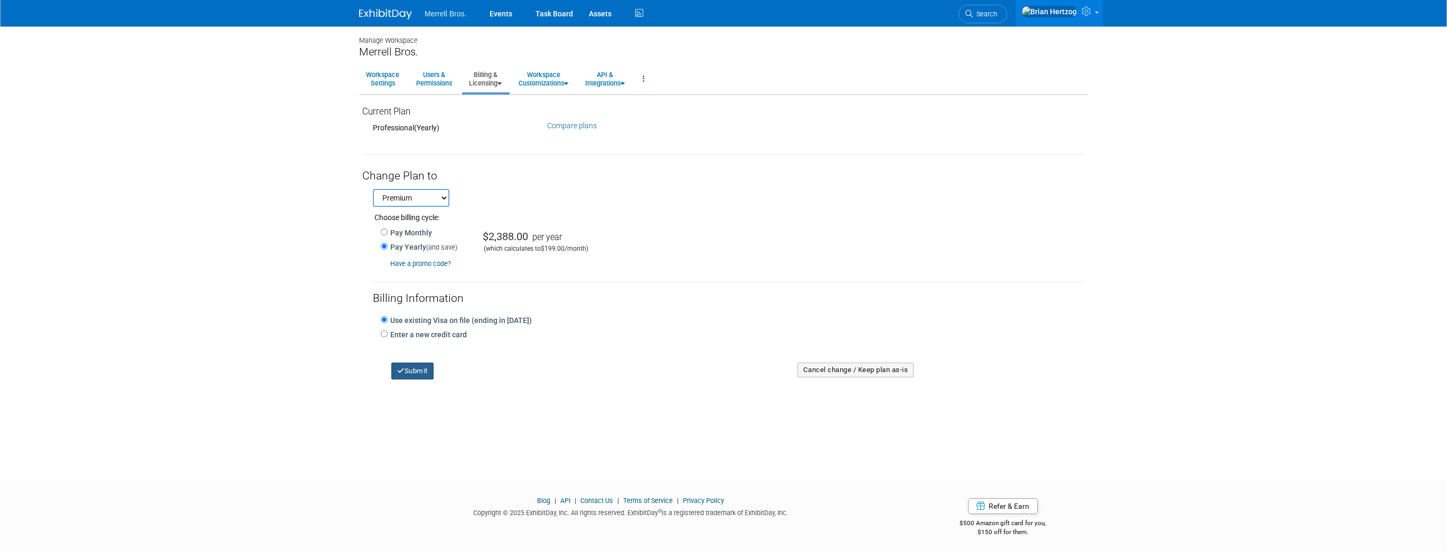
click at [417, 370] on button "Submit" at bounding box center [412, 371] width 42 height 17
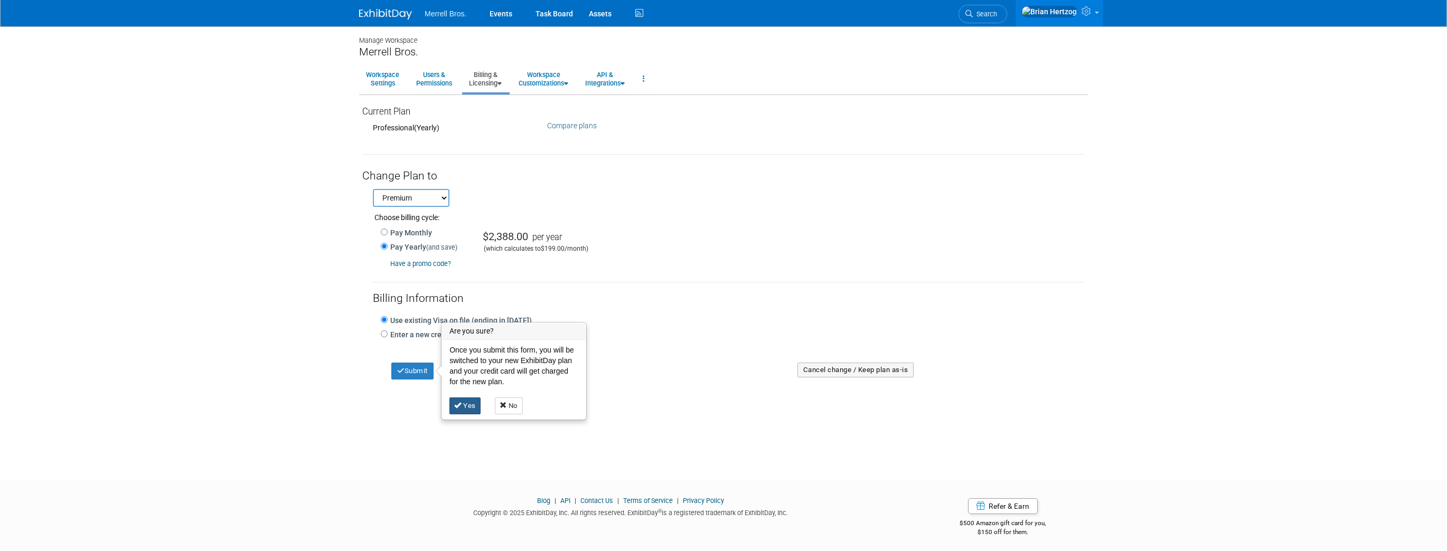
click at [461, 405] on link "Yes" at bounding box center [465, 406] width 31 height 17
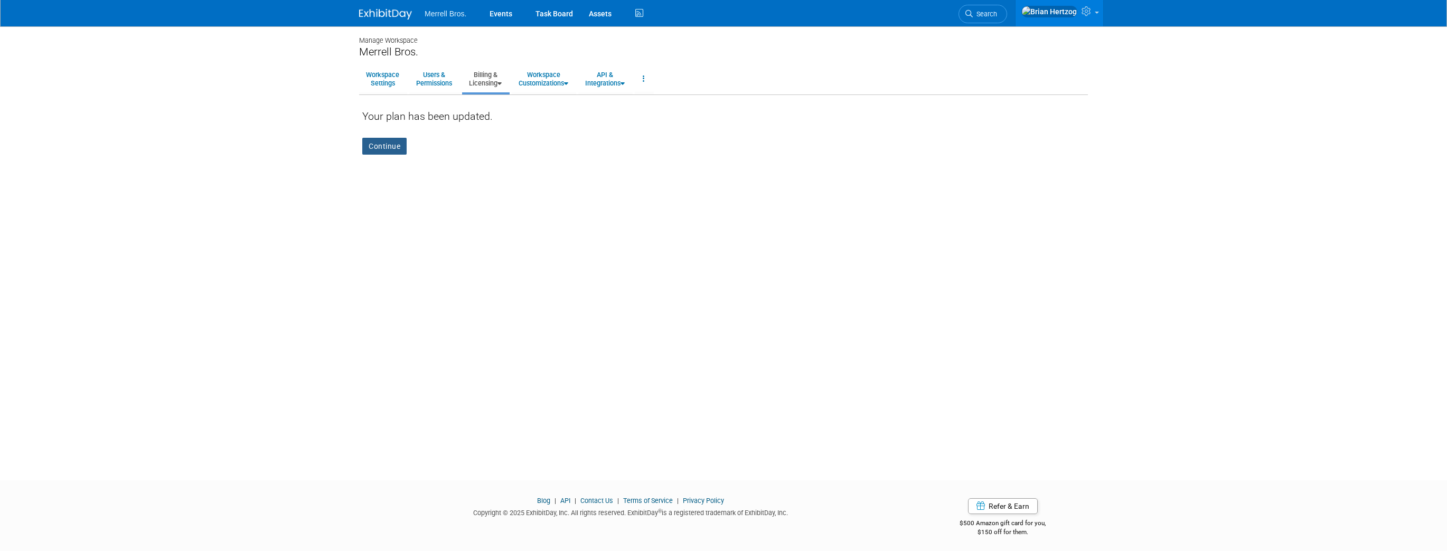
click at [387, 148] on link "Continue" at bounding box center [384, 146] width 44 height 17
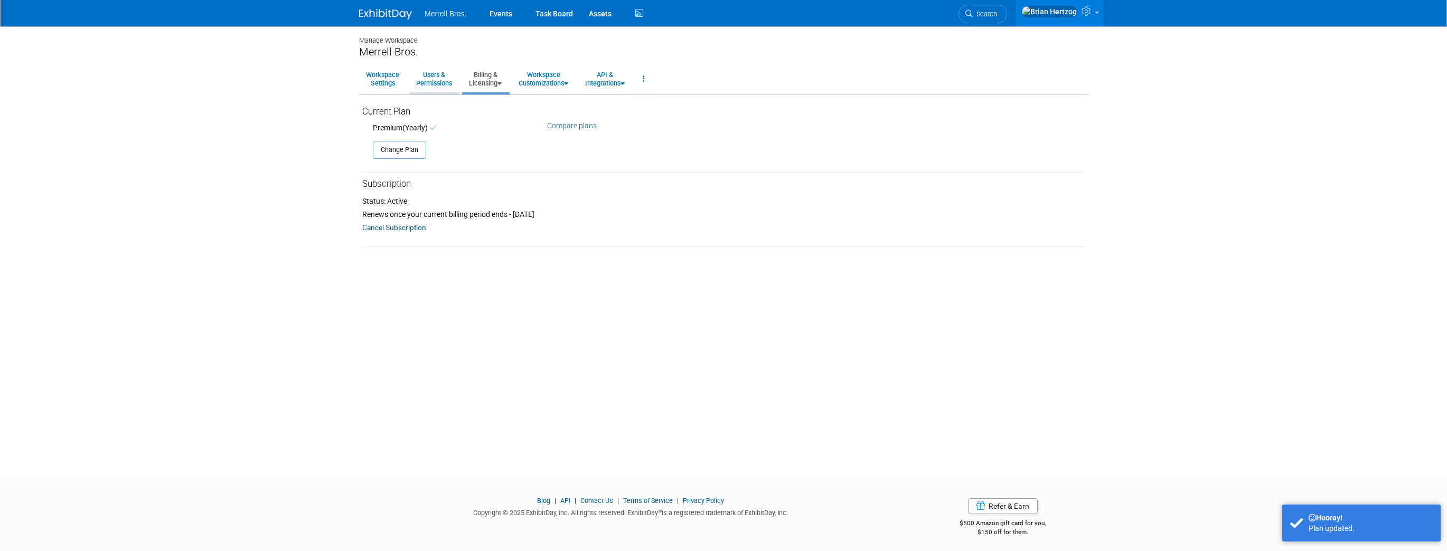
click at [440, 74] on link "Users & Permissions" at bounding box center [434, 79] width 50 height 26
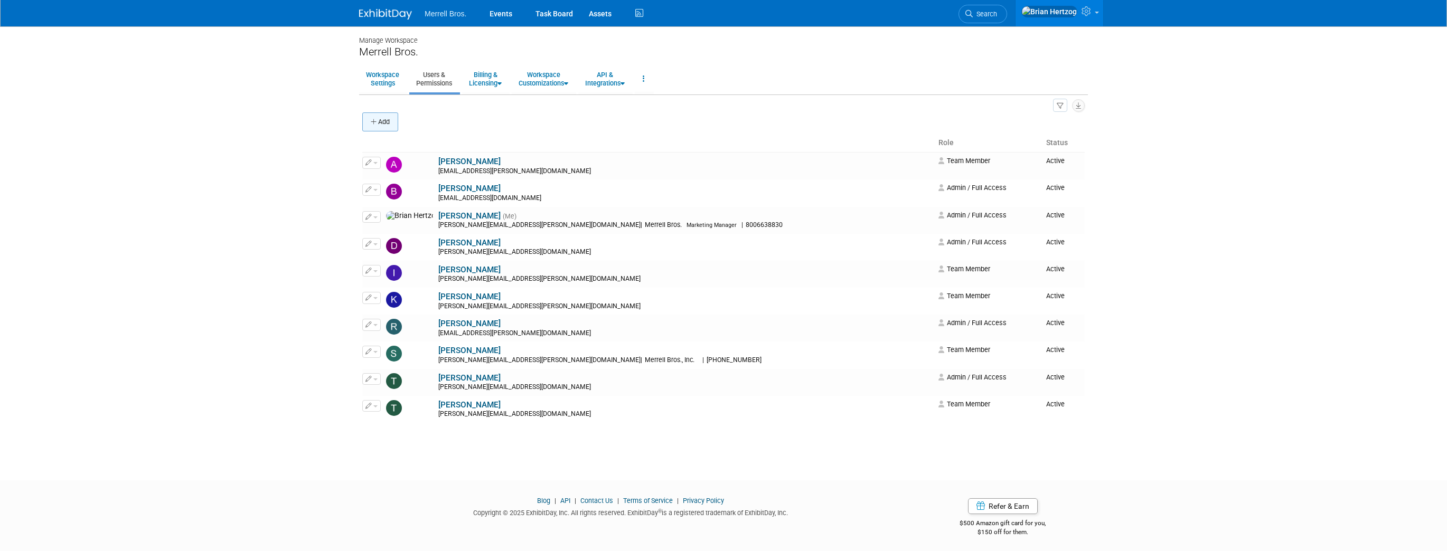
click at [386, 120] on button "Add" at bounding box center [380, 122] width 36 height 19
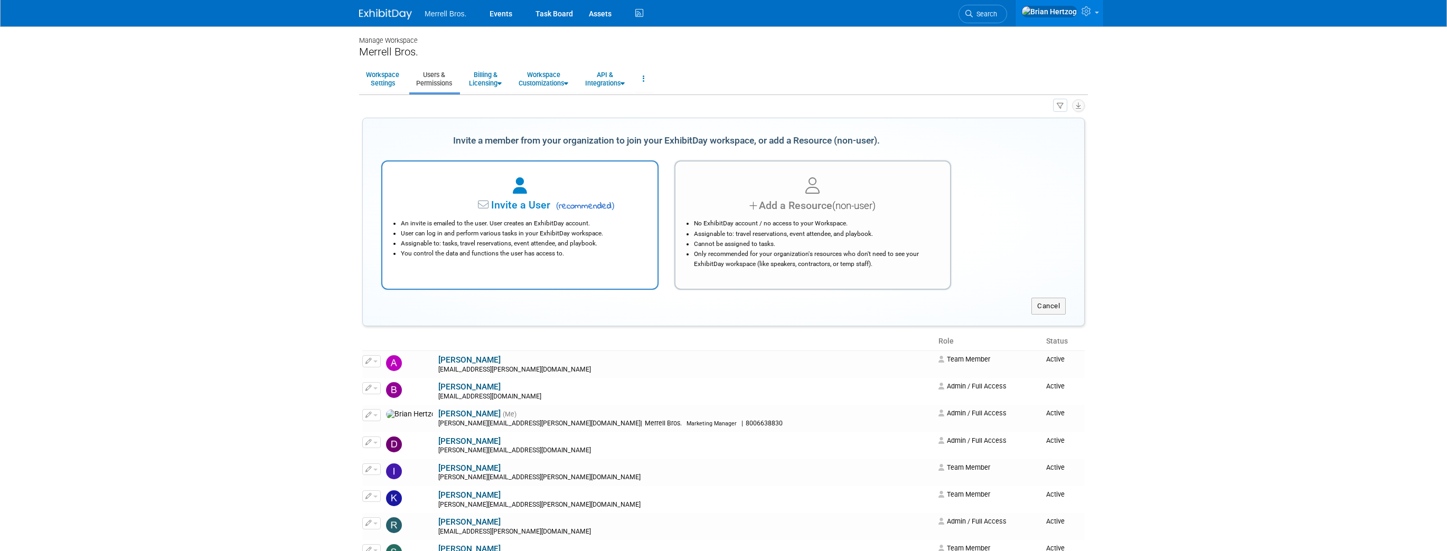
click at [493, 215] on div "An invite is emailed to the user. User creates an ExhibitDay account. User can …" at bounding box center [520, 235] width 249 height 45
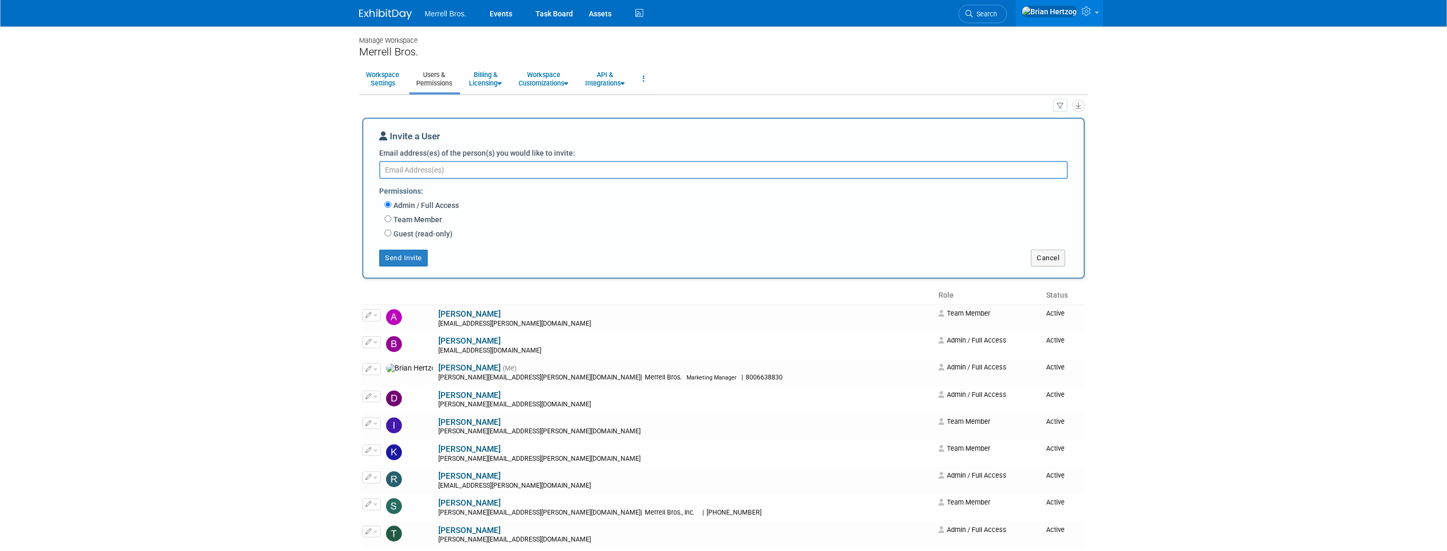
click at [398, 220] on label "Team Member" at bounding box center [416, 219] width 51 height 11
click at [391, 220] on input "Team Member" at bounding box center [388, 219] width 7 height 7
radio input "true"
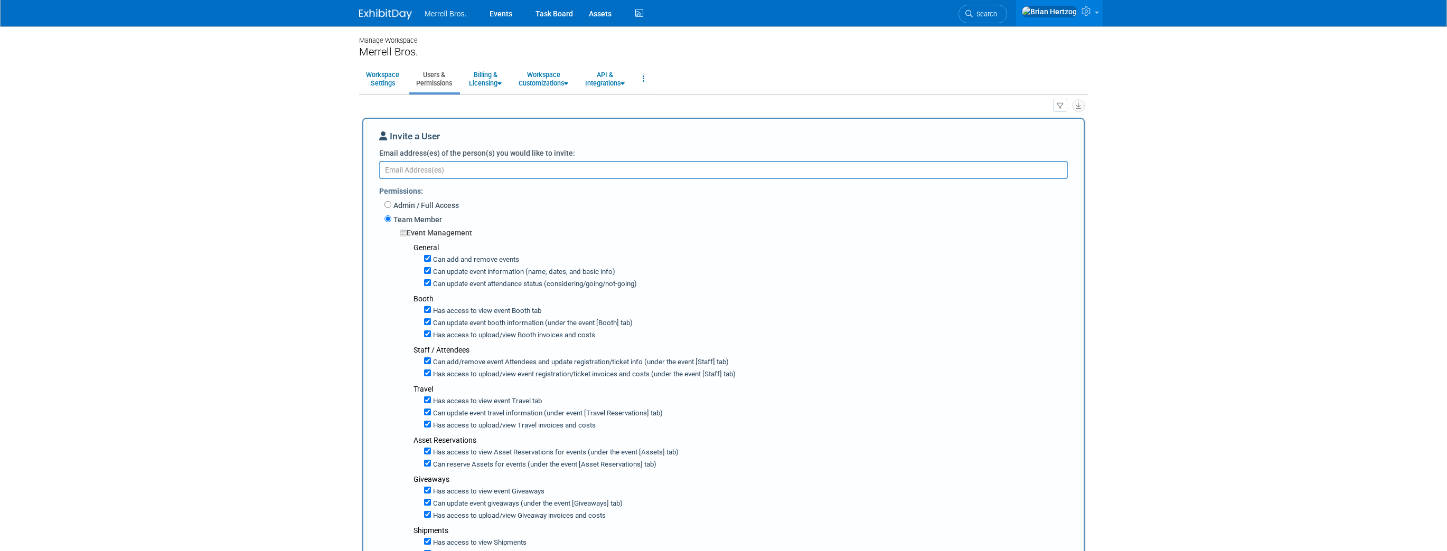
click at [408, 170] on textarea "Email address(es) of the person(s) you would like to invite:" at bounding box center [723, 170] width 689 height 18
click at [447, 163] on textarea "Email address(es) of the person(s) you would like to invite:" at bounding box center [723, 170] width 689 height 18
paste textarea "charles.vancura@merrellbros.com"
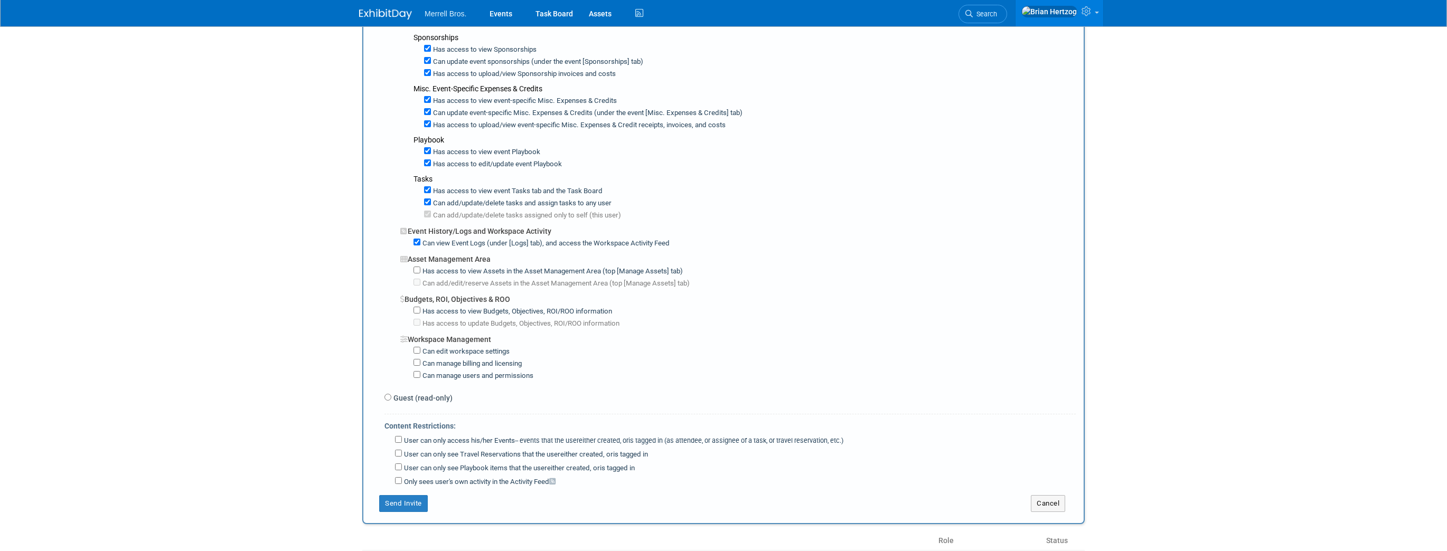
scroll to position [549, 0]
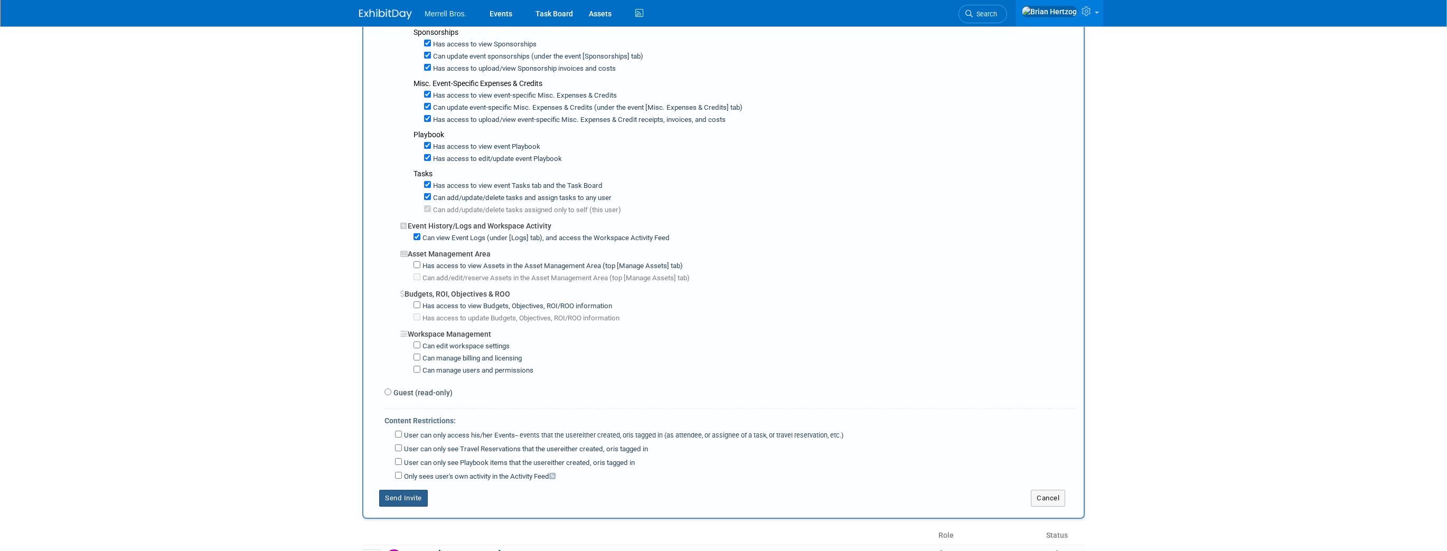
type textarea "charles.vancura@merrellbros.com"
click at [409, 490] on button "Send Invite" at bounding box center [403, 498] width 49 height 17
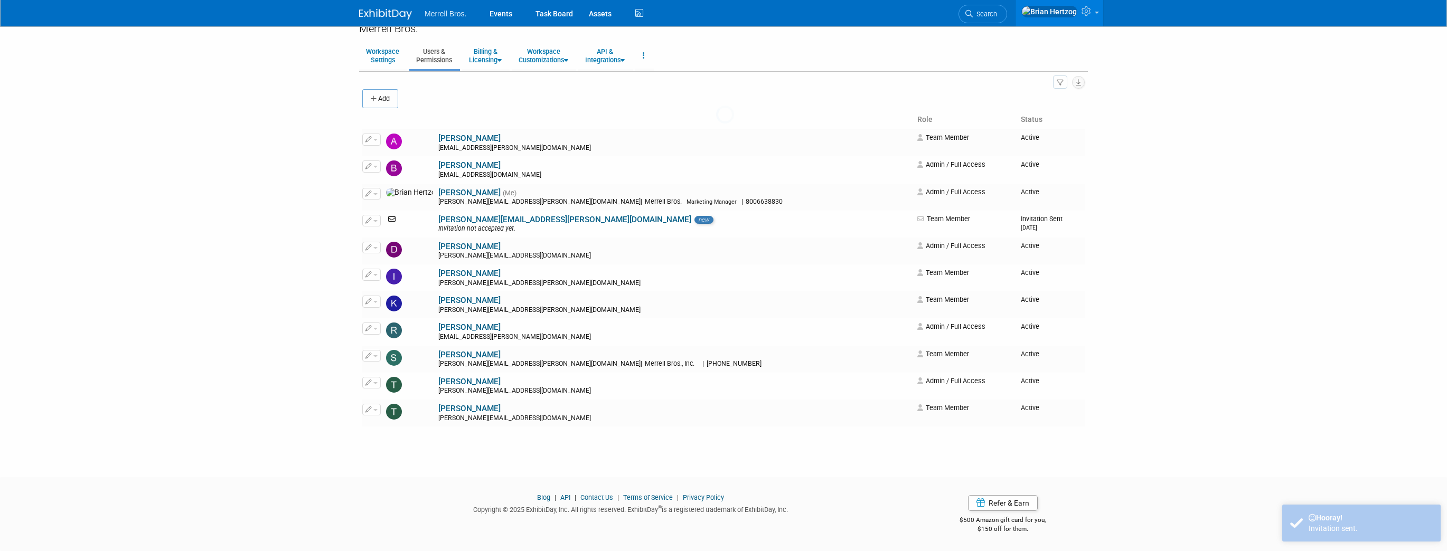
scroll to position [0, 0]
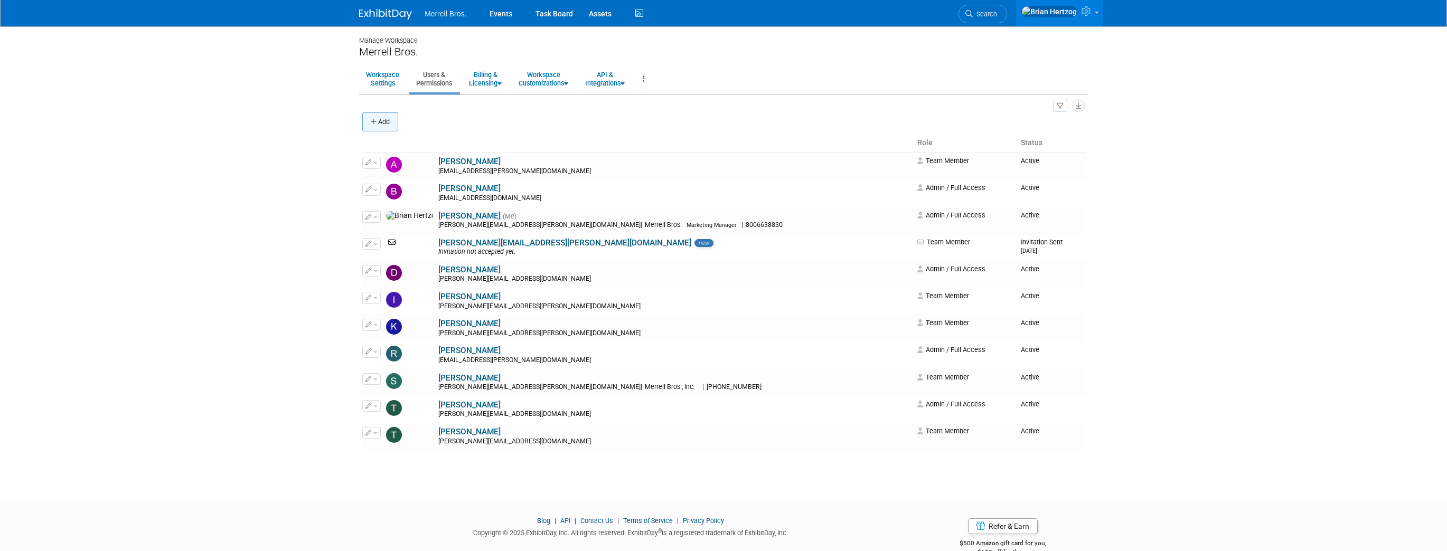
click at [385, 121] on button "Add" at bounding box center [380, 122] width 36 height 19
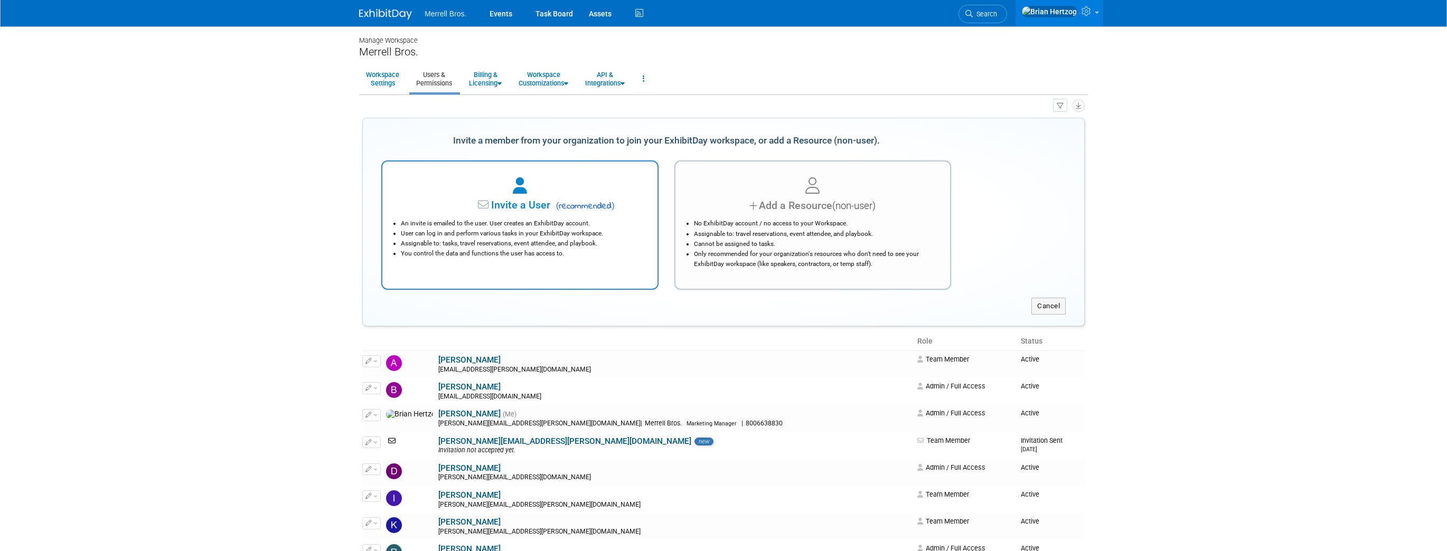
click at [480, 205] on icon at bounding box center [484, 205] width 13 height 11
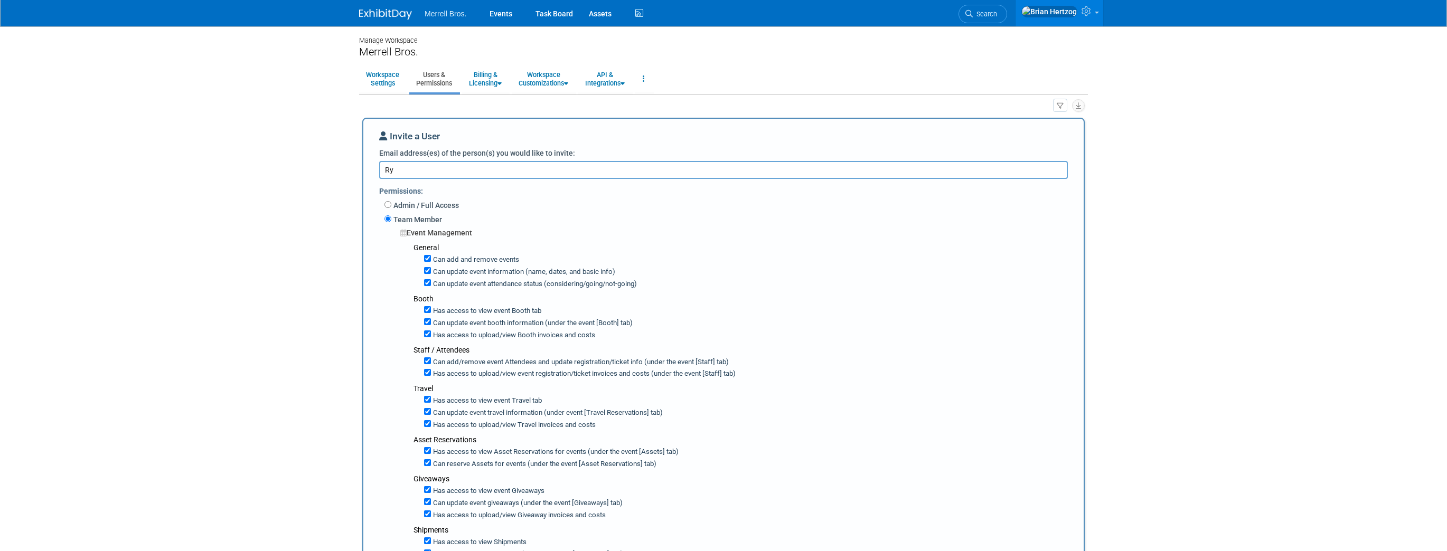
type textarea "R"
type textarea "ryan.walters@merrellbros.com"
click at [388, 202] on input "Admin / Full Access" at bounding box center [388, 204] width 7 height 7
radio input "true"
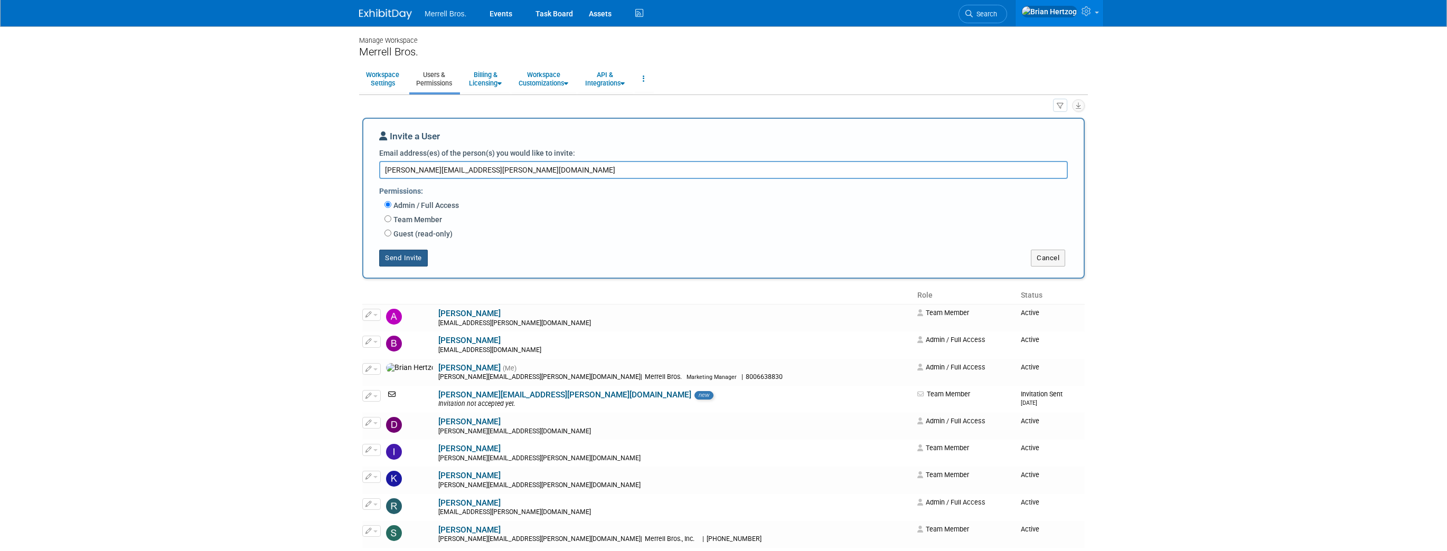
click at [397, 256] on button "Send Invite" at bounding box center [403, 258] width 49 height 17
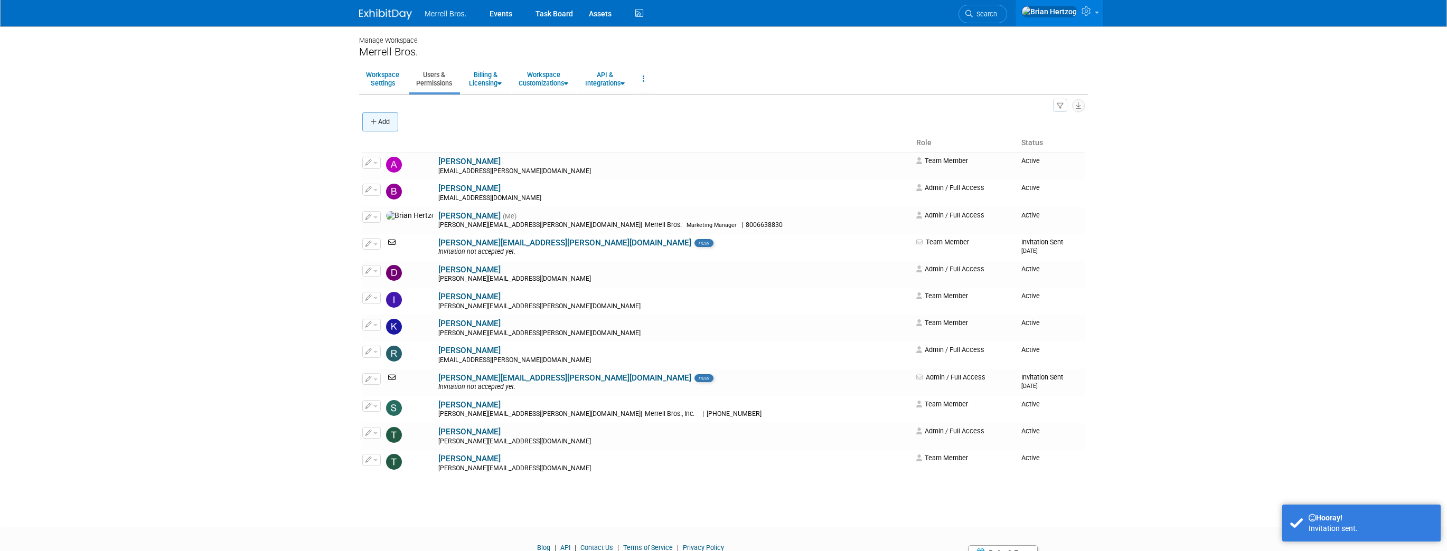
click at [384, 119] on button "Add" at bounding box center [380, 122] width 36 height 19
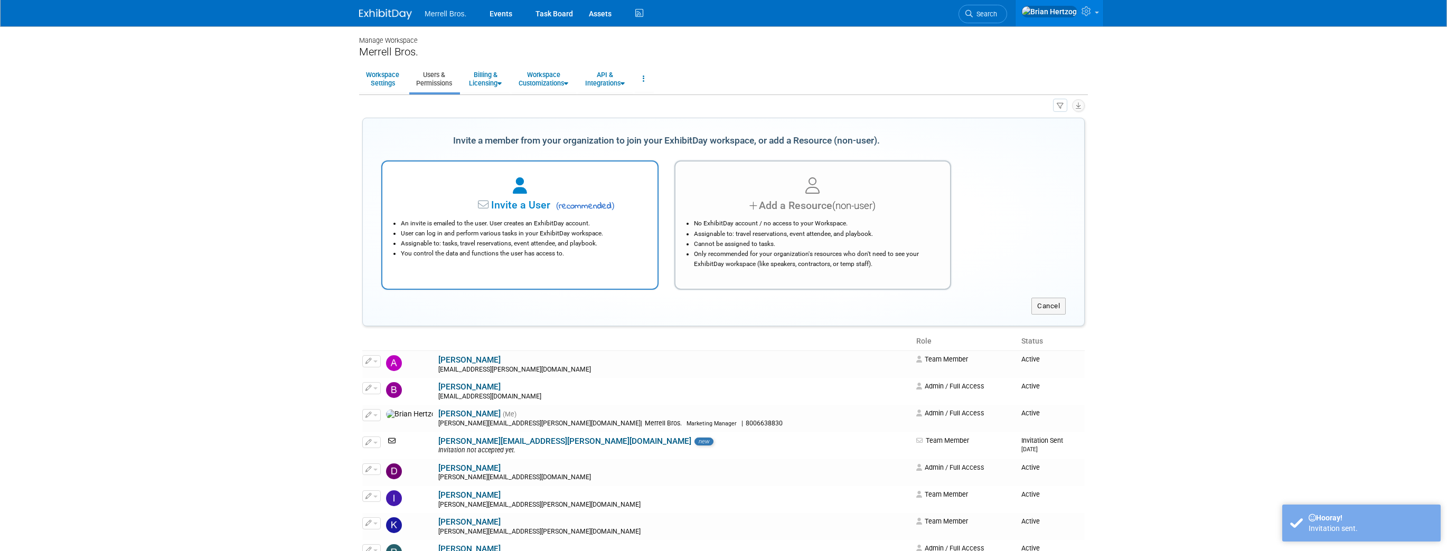
click at [534, 194] on div at bounding box center [520, 186] width 249 height 23
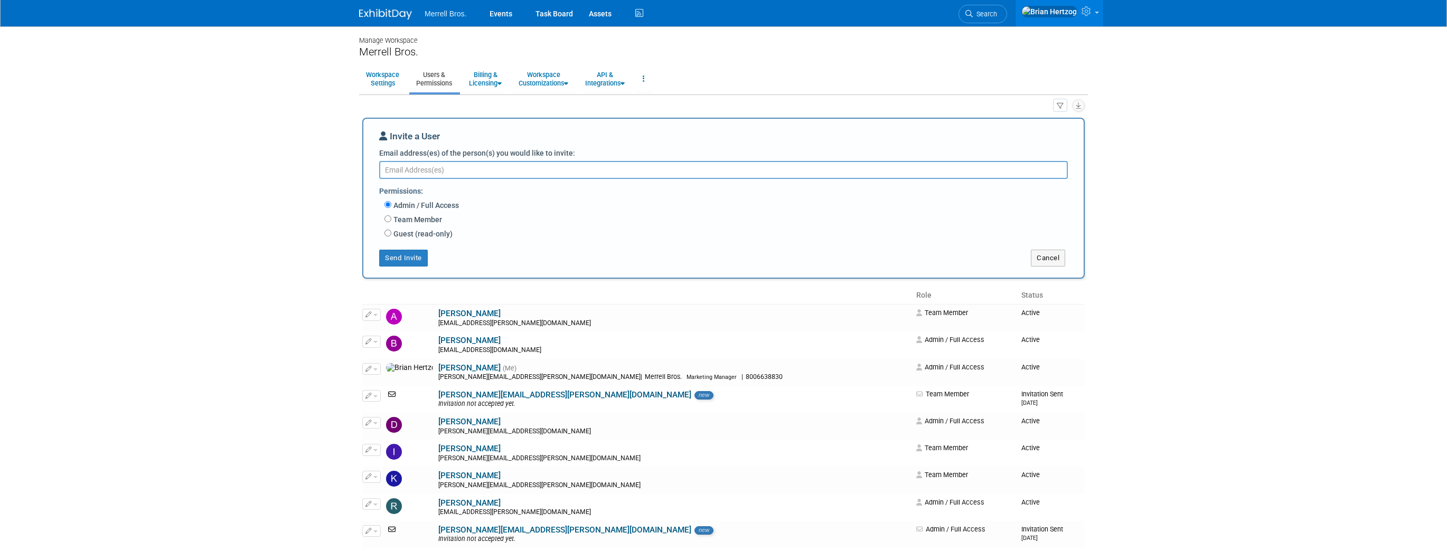
click at [394, 218] on label "Team Member" at bounding box center [416, 219] width 51 height 11
click at [391, 218] on input "Team Member" at bounding box center [388, 219] width 7 height 7
radio input "true"
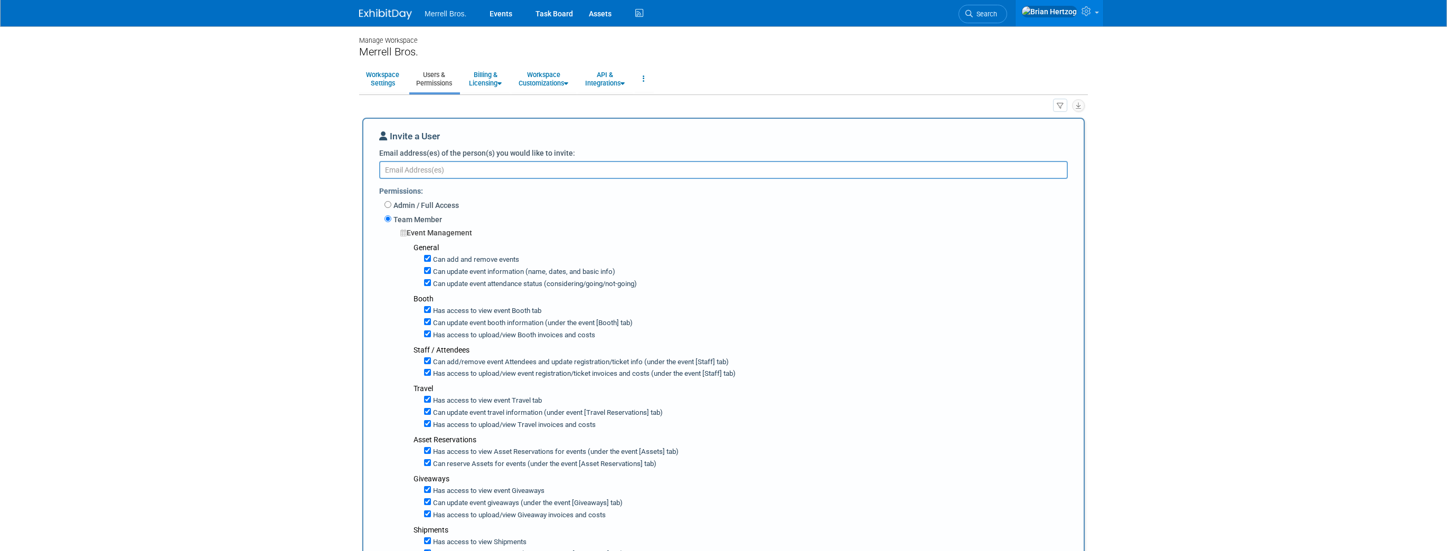
click at [416, 168] on textarea "Email address(es) of the person(s) you would like to invite:" at bounding box center [723, 169] width 689 height 17
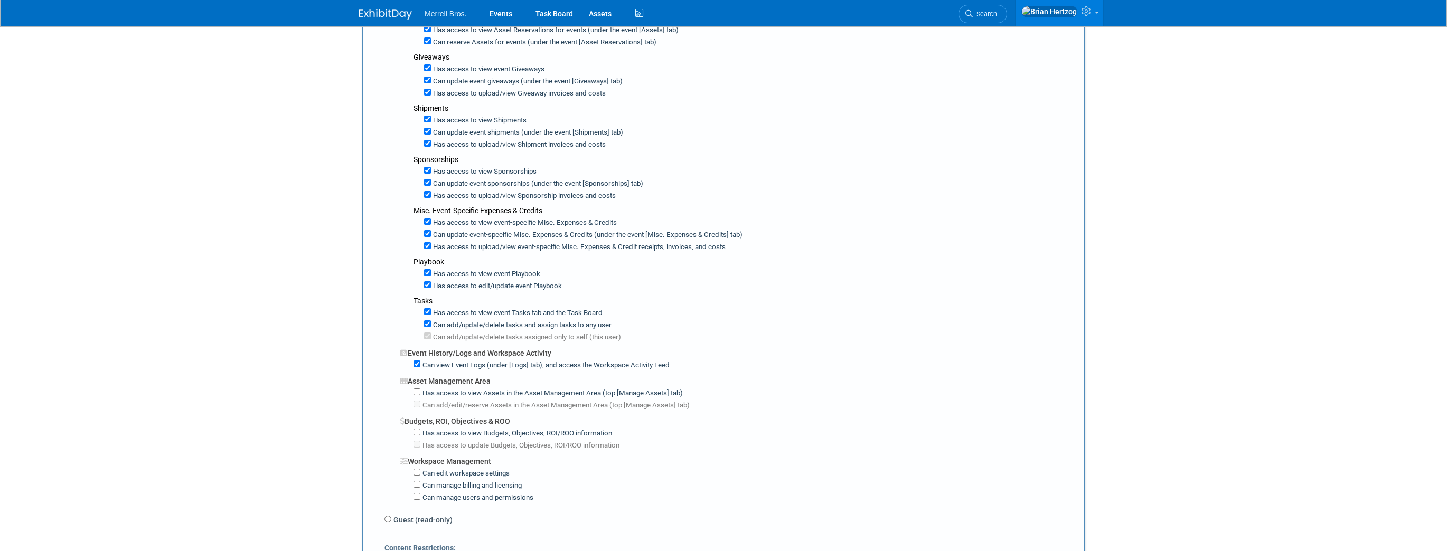
scroll to position [423, 0]
type textarea "blake@merrellbros.com"
click at [419, 428] on input "Has access to view Budgets, Objectives, ROI/ROO information" at bounding box center [417, 431] width 7 height 7
checkbox input "true"
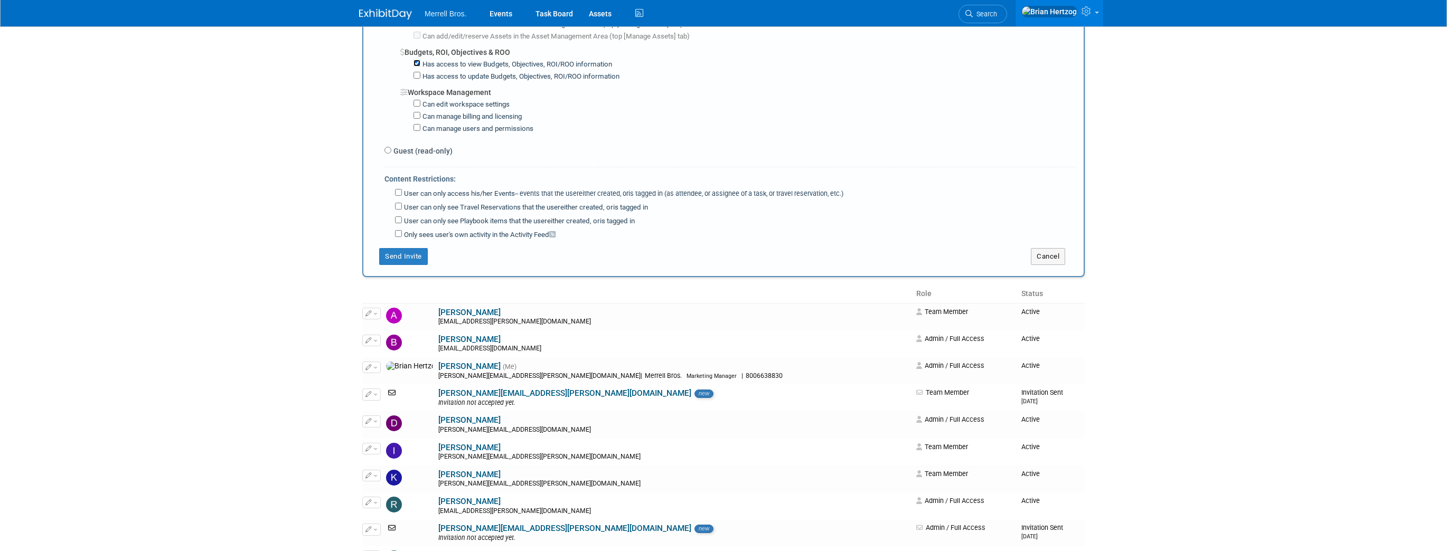
scroll to position [676, 0]
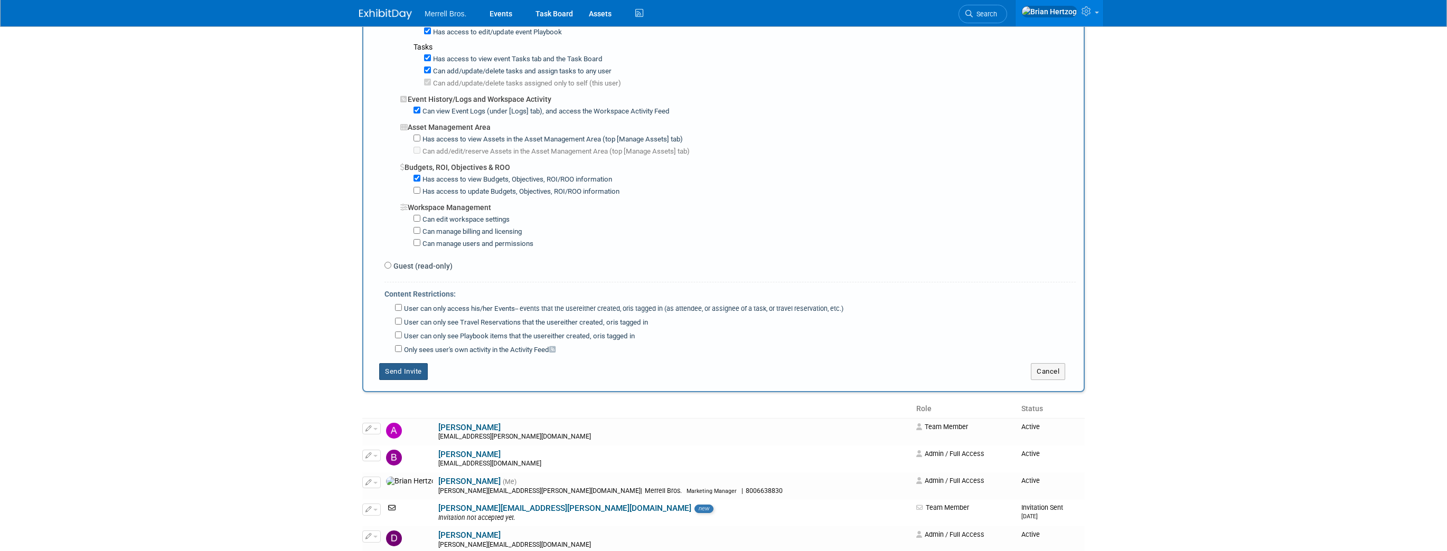
click at [408, 363] on button "Send Invite" at bounding box center [403, 371] width 49 height 17
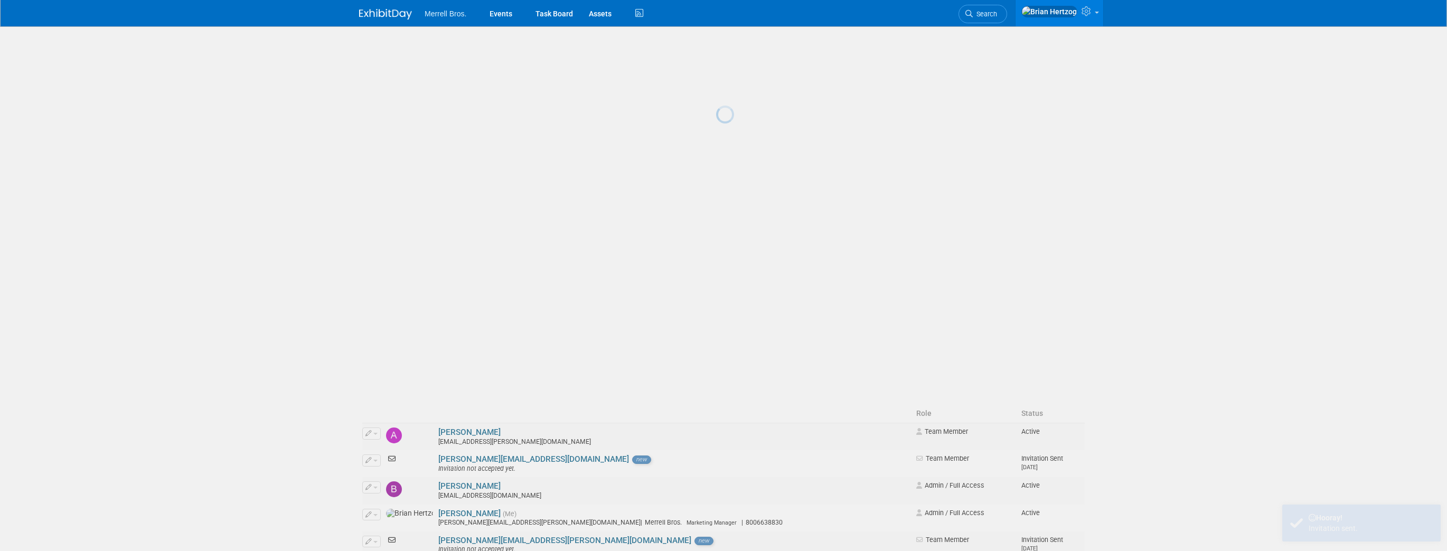
scroll to position [0, 0]
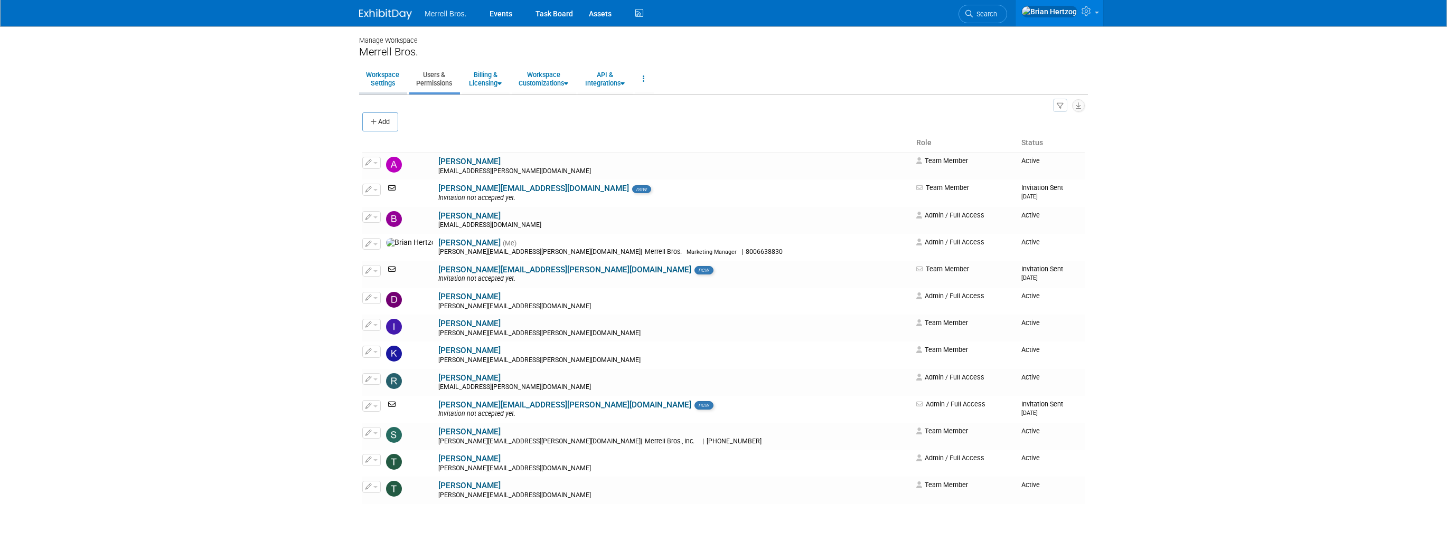
click at [389, 78] on link "Workspace Settings" at bounding box center [382, 79] width 47 height 26
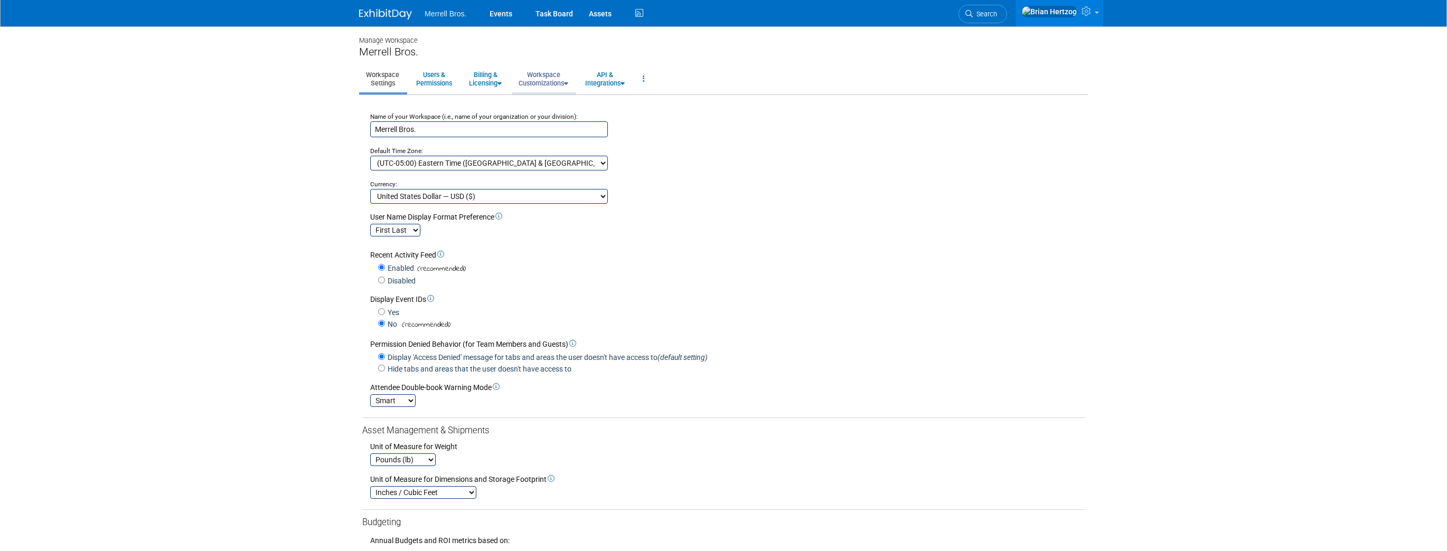
click at [565, 79] on link "Workspace Customizations" at bounding box center [543, 79] width 63 height 26
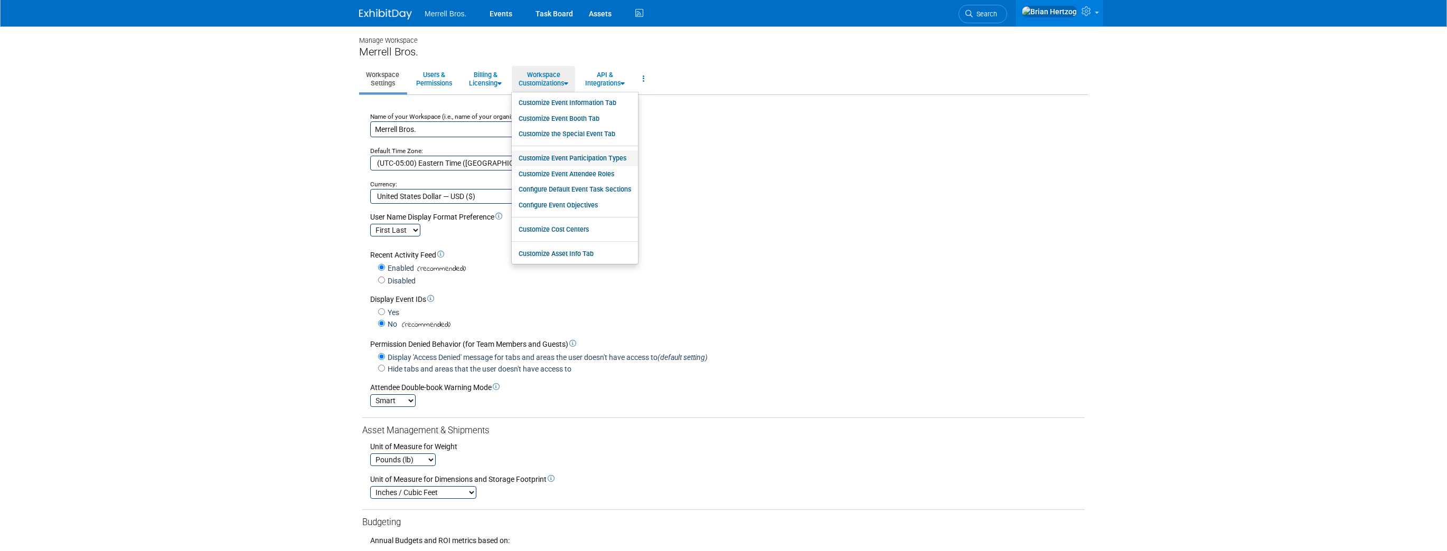
click at [594, 158] on link "Customize Event Participation Types" at bounding box center [575, 159] width 126 height 16
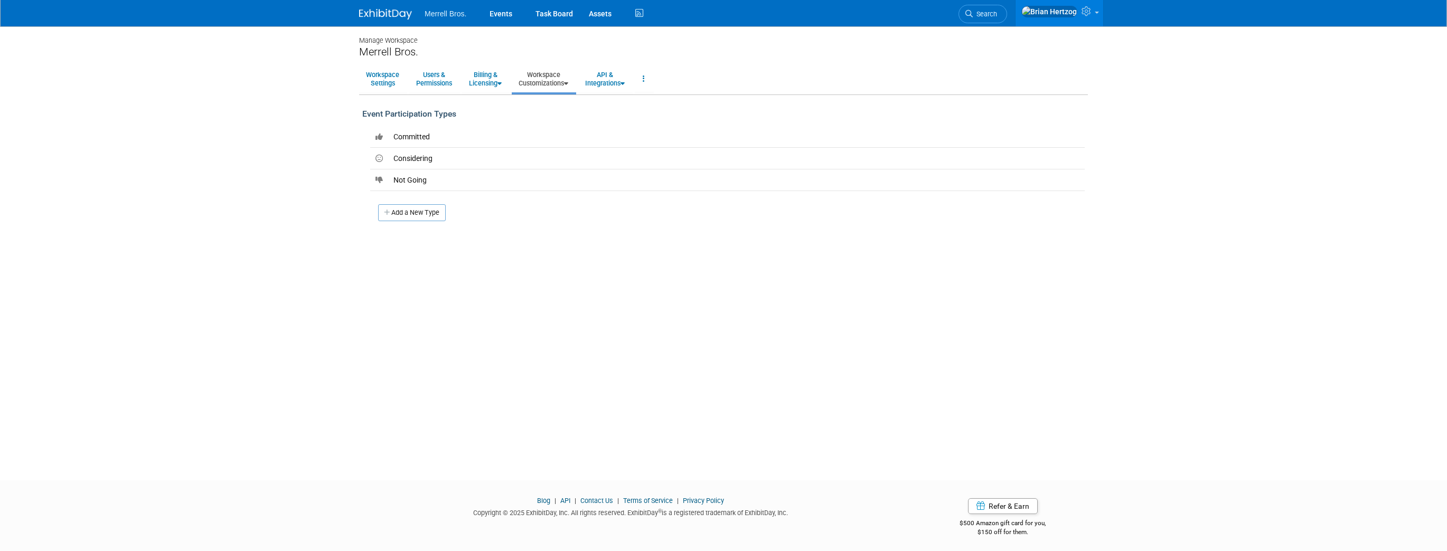
click at [564, 81] on link "Workspace Customizations" at bounding box center [543, 79] width 63 height 26
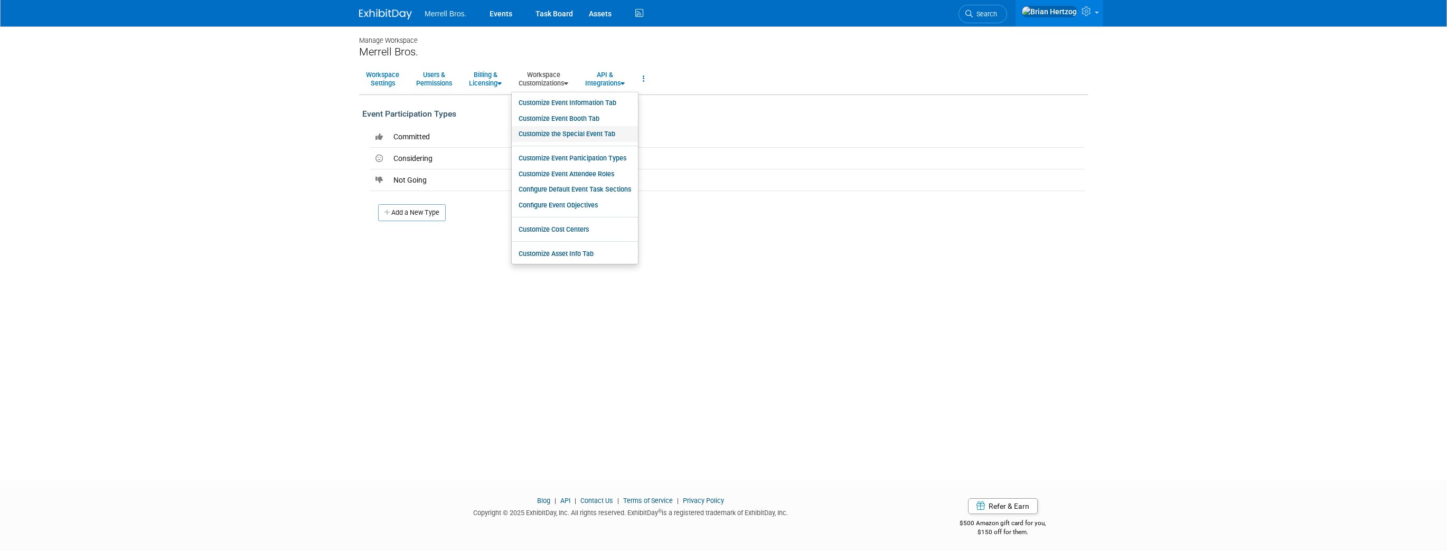
click at [557, 133] on link "Customize the Special Event Tab" at bounding box center [575, 134] width 126 height 16
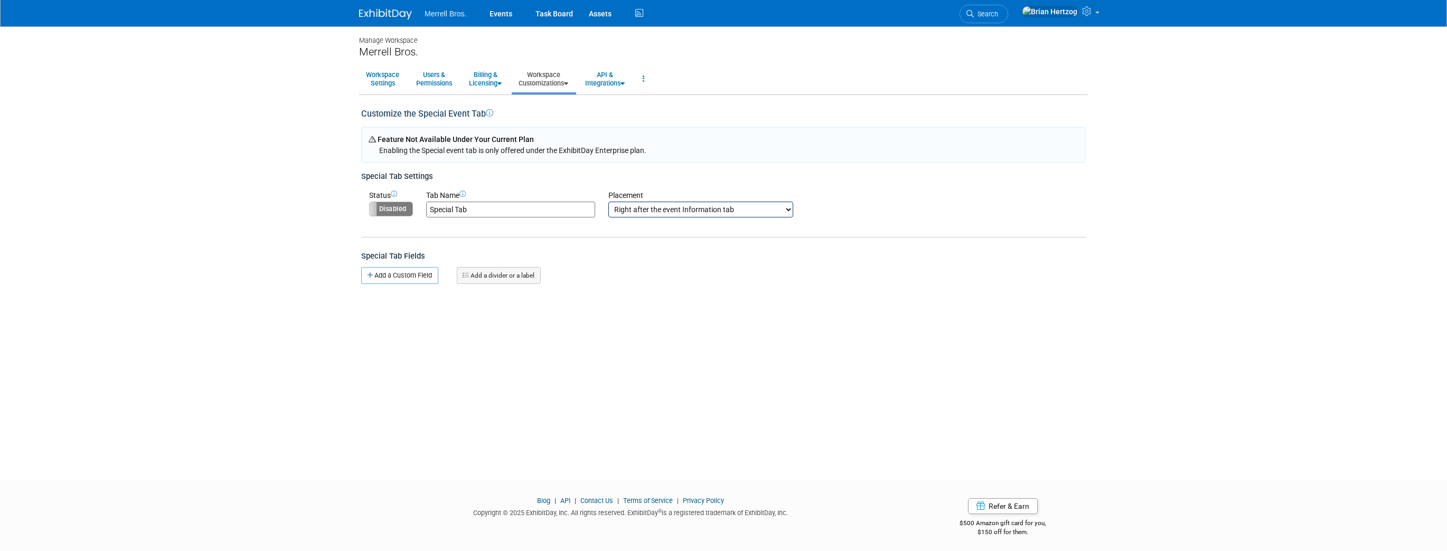
click at [559, 82] on link "Workspace Customizations" at bounding box center [543, 79] width 63 height 26
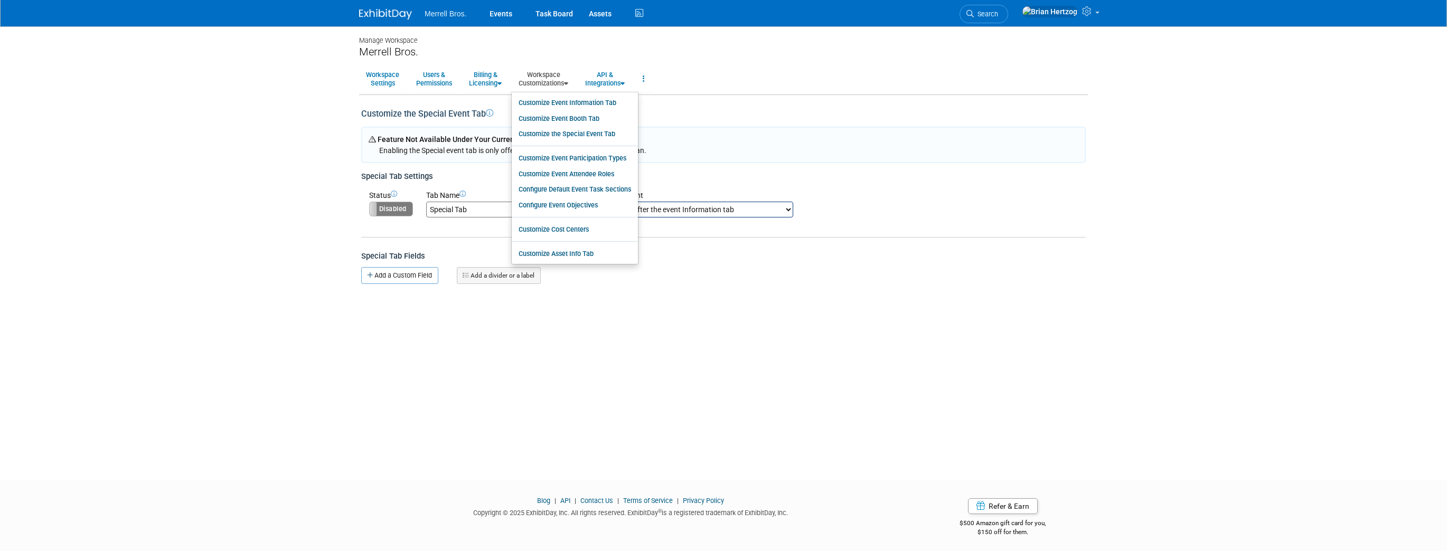
click at [585, 315] on div "Manage Workspace Merrell Bros. Workspace Settings Users & Permissions Billing &…" at bounding box center [723, 243] width 745 height 435
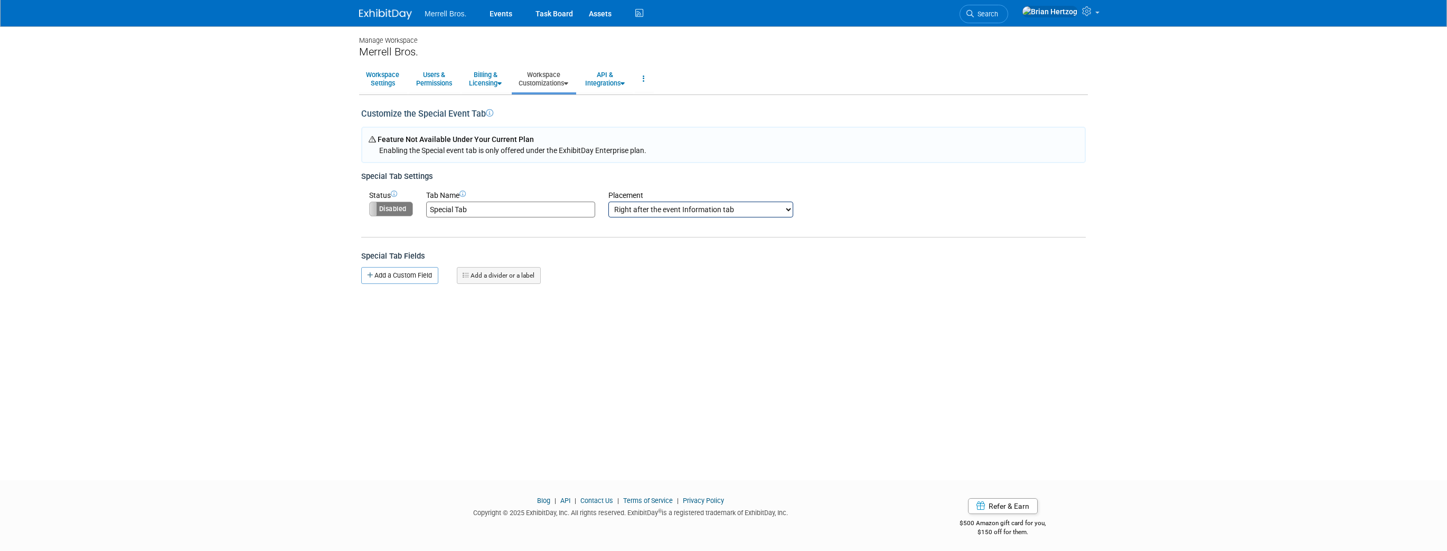
click at [566, 84] on link "Workspace Customizations" at bounding box center [543, 79] width 63 height 26
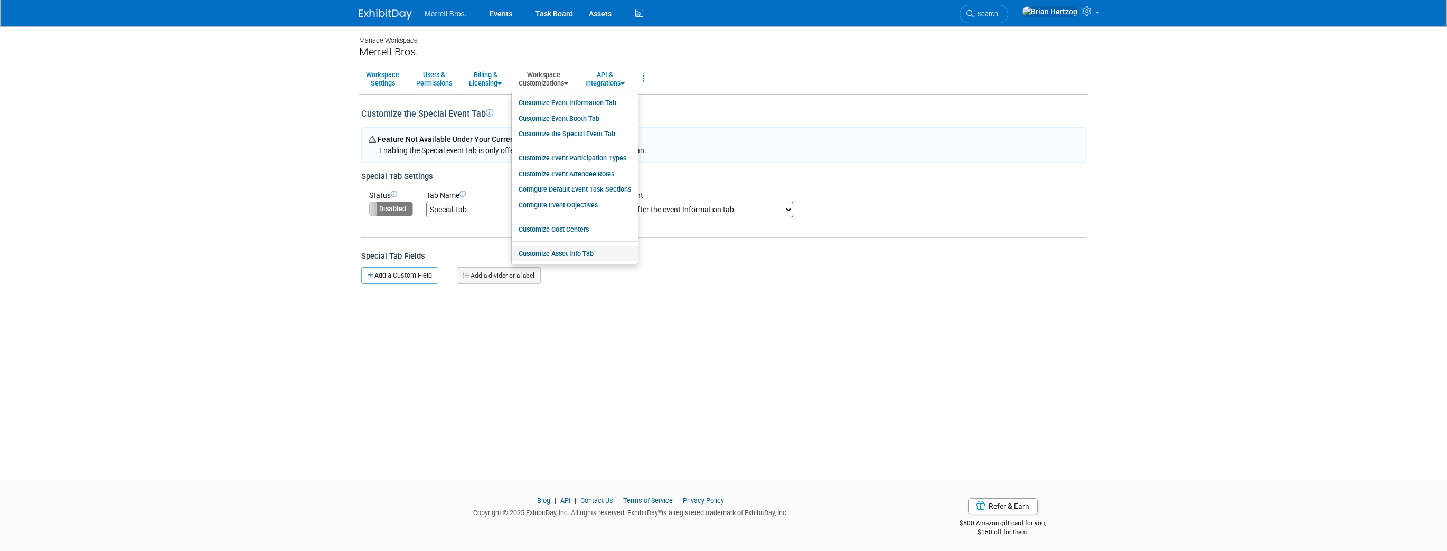
click at [564, 256] on link "Customize Asset Info Tab" at bounding box center [575, 254] width 126 height 16
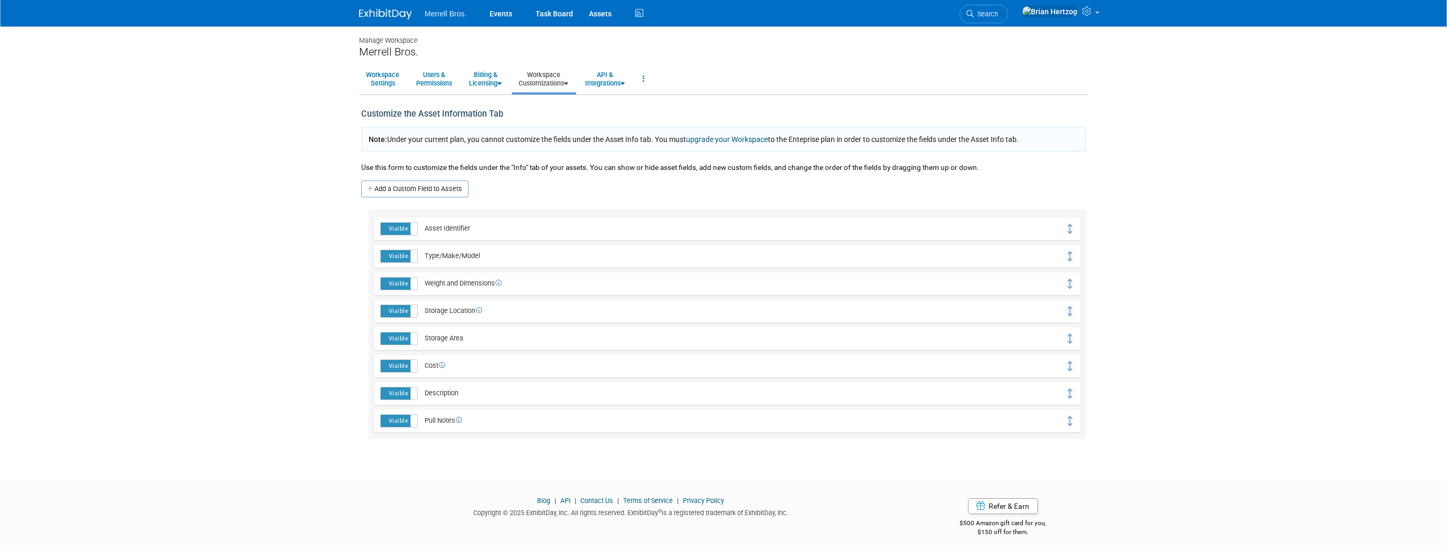
click at [568, 80] on link "Workspace Customizations" at bounding box center [543, 79] width 63 height 26
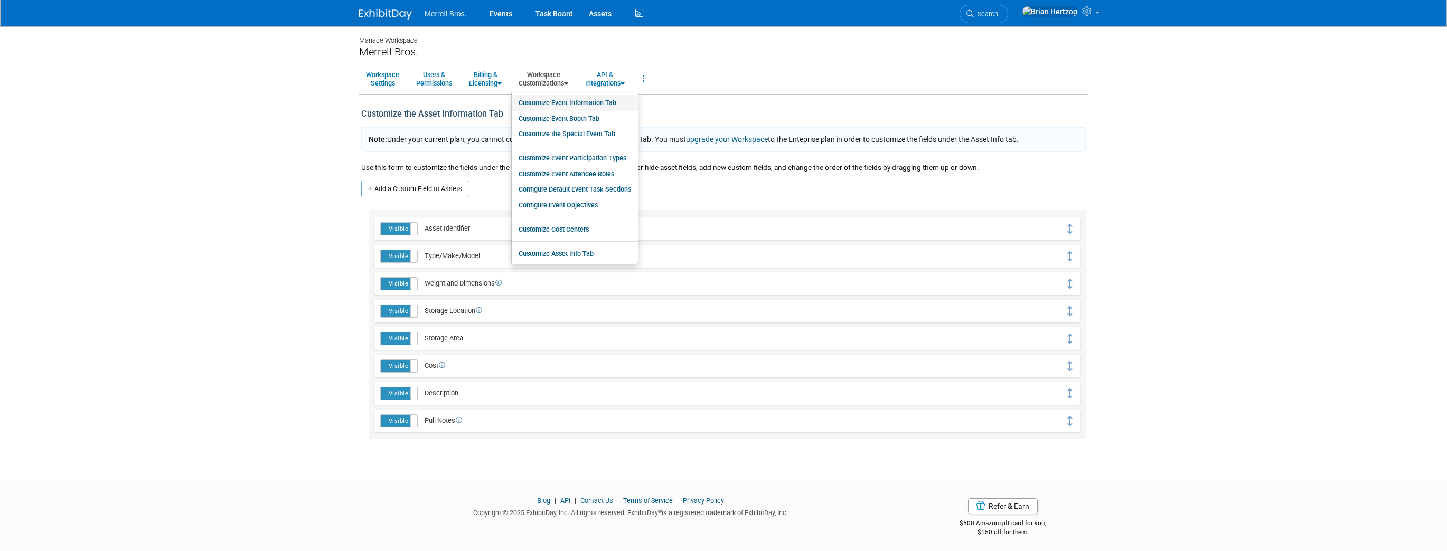
click at [565, 101] on link "Customize Event Information Tab" at bounding box center [575, 103] width 126 height 16
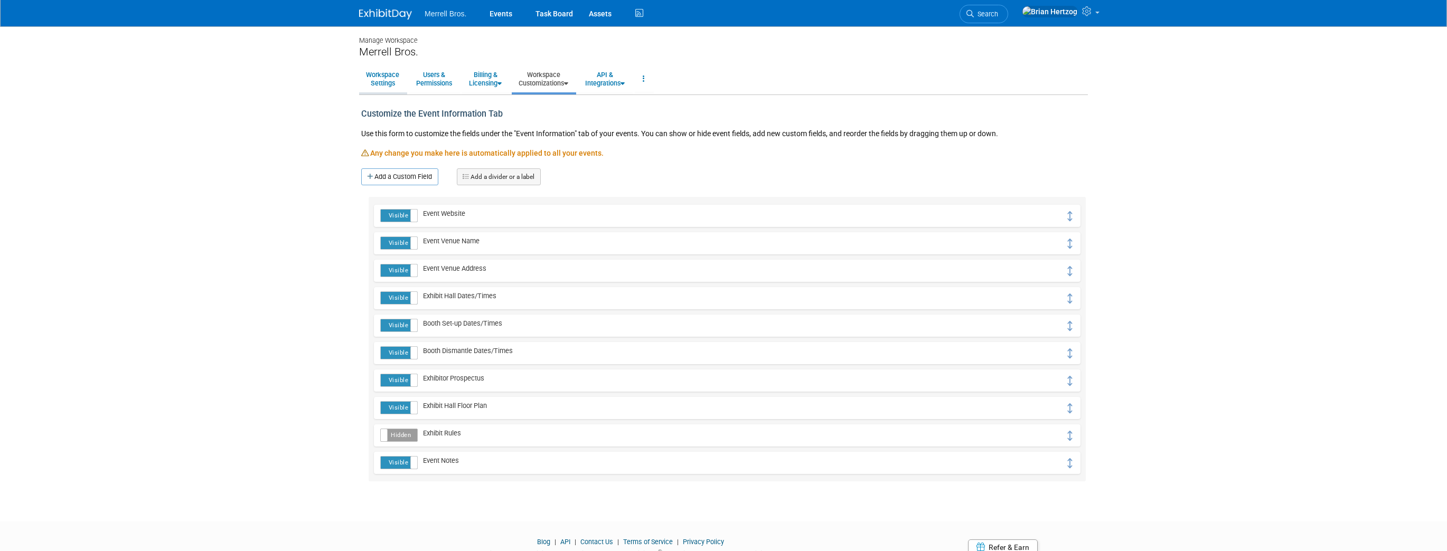
click at [381, 76] on link "Workspace Settings" at bounding box center [382, 79] width 47 height 26
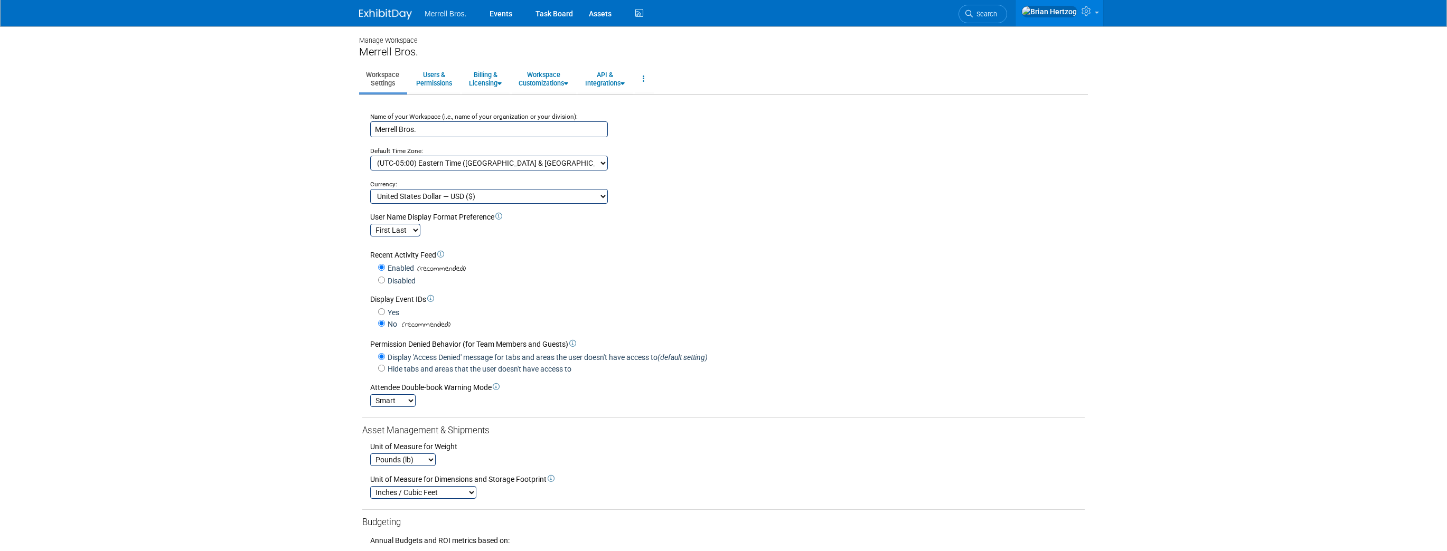
click at [379, 13] on img at bounding box center [385, 14] width 53 height 11
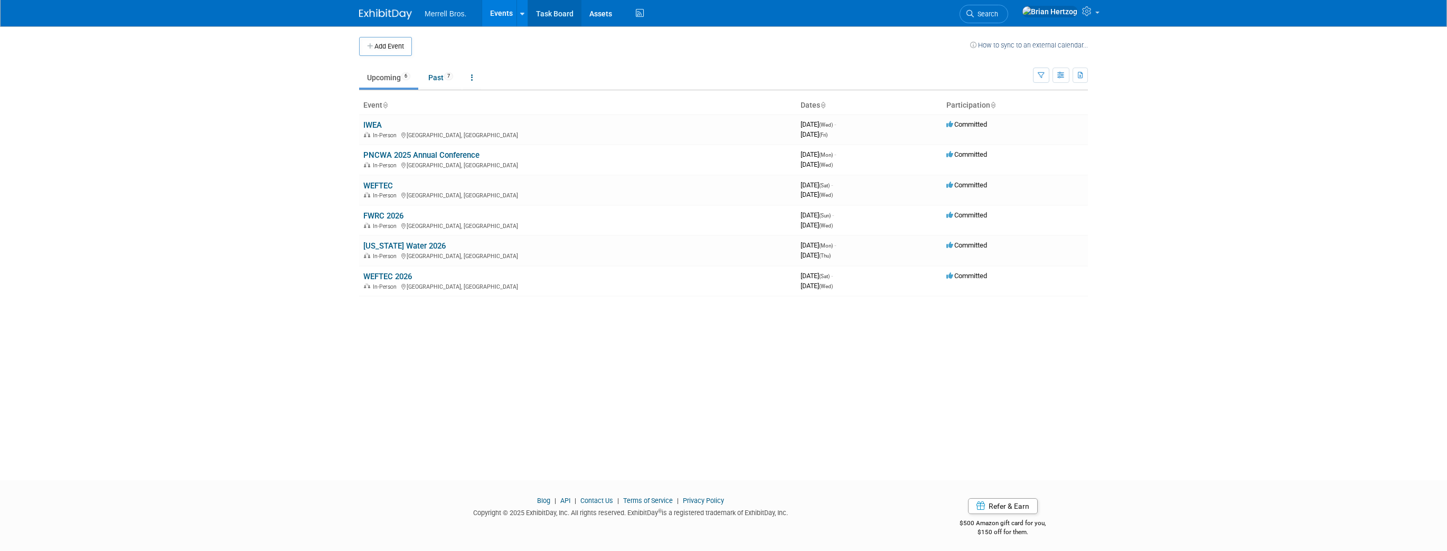
click at [567, 12] on link "Task Board" at bounding box center [554, 13] width 53 height 26
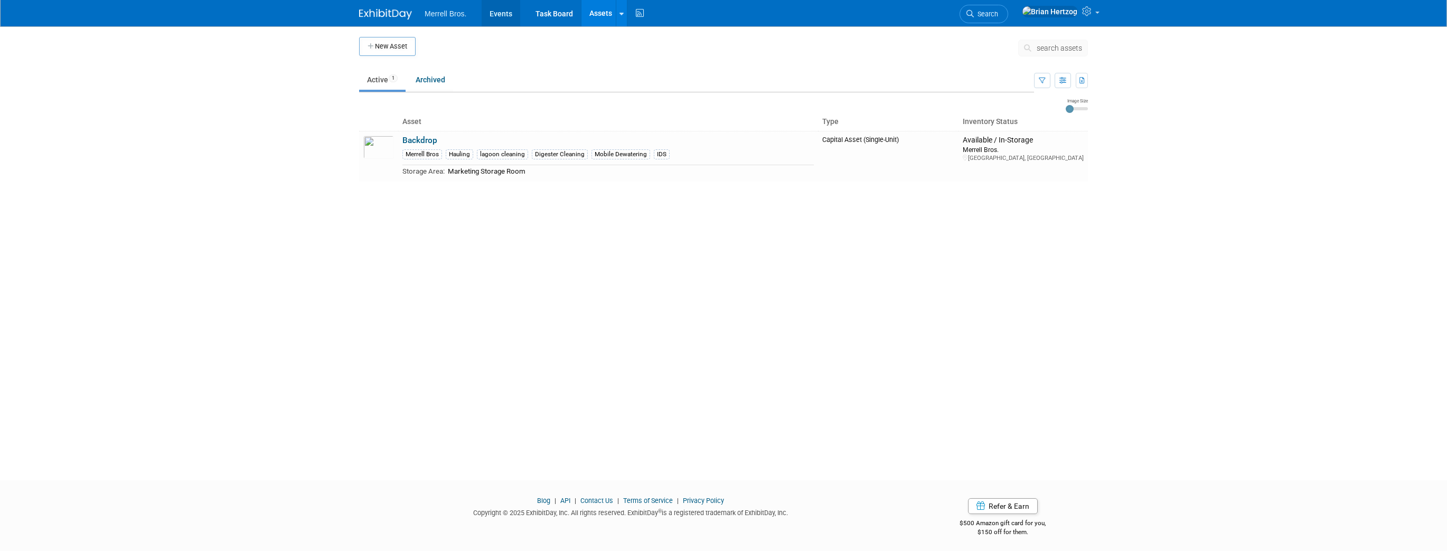
click at [503, 12] on link "Events" at bounding box center [501, 13] width 39 height 26
